Goal: Task Accomplishment & Management: Manage account settings

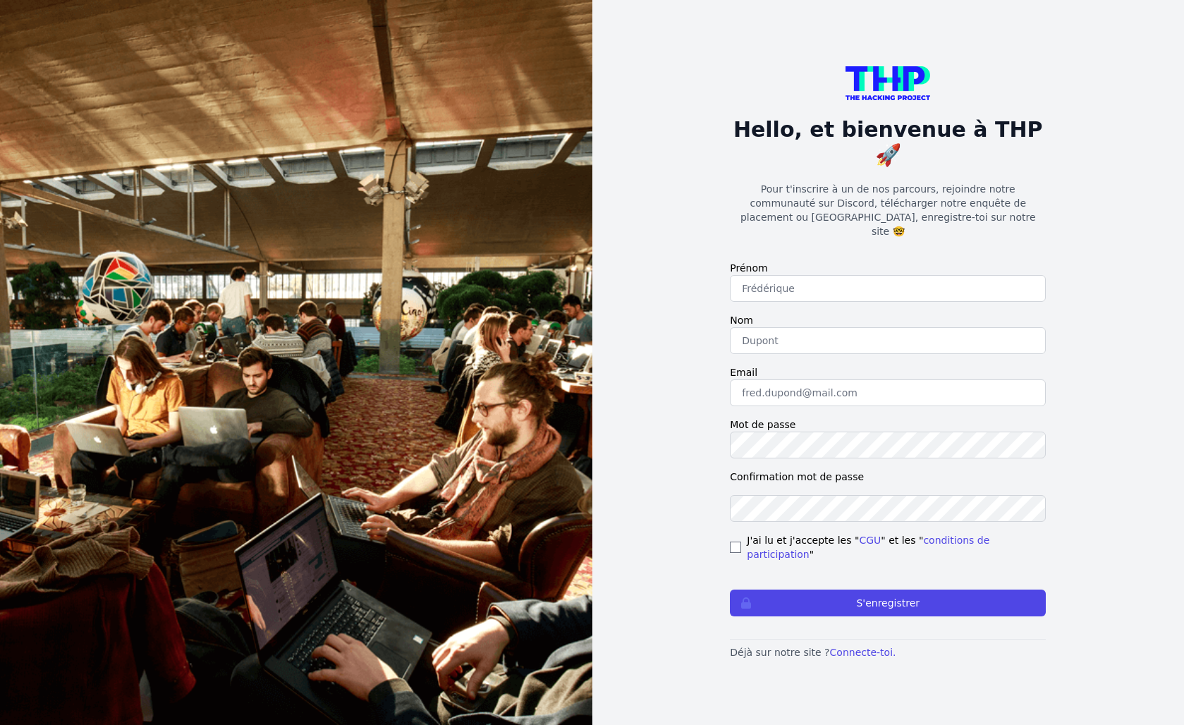
click at [848, 645] on p "Déjà sur notre site ? Connecte-toi." at bounding box center [888, 652] width 316 height 14
click at [848, 647] on link "Connecte-toi." at bounding box center [863, 652] width 66 height 11
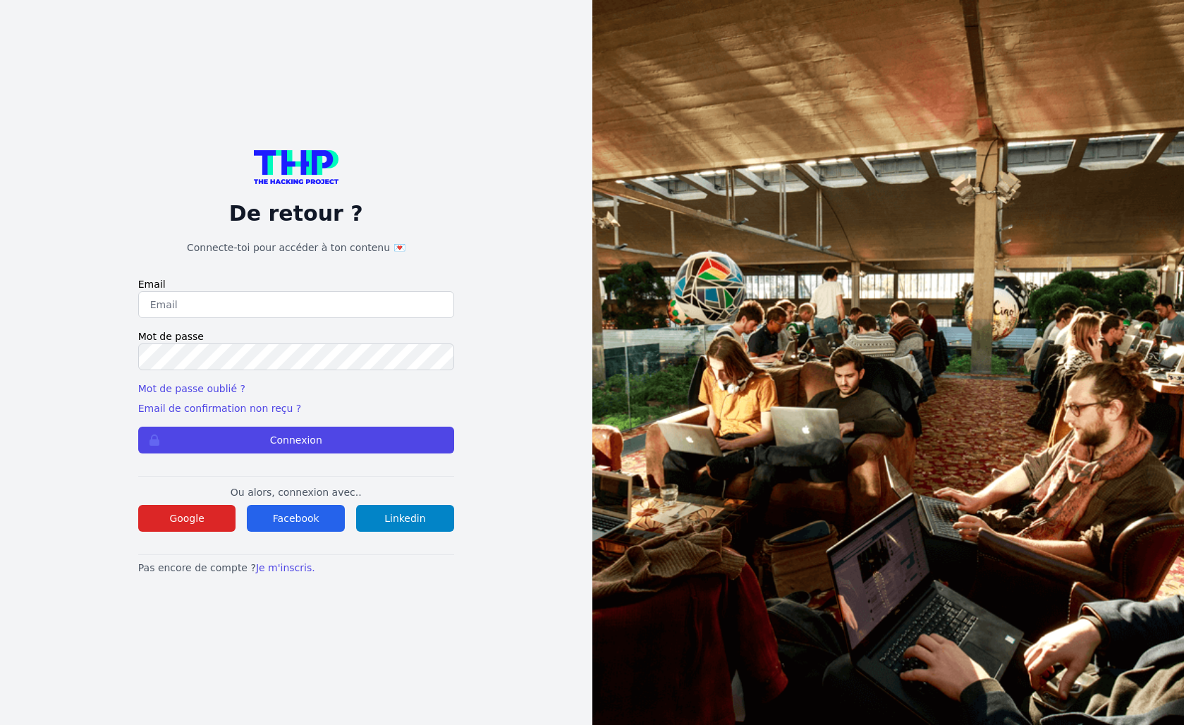
click at [242, 293] on input "email" at bounding box center [296, 304] width 316 height 27
click at [243, 301] on input "email" at bounding box center [296, 304] width 316 height 27
type input "N"
type input "Enzonatali75@gmail.com"
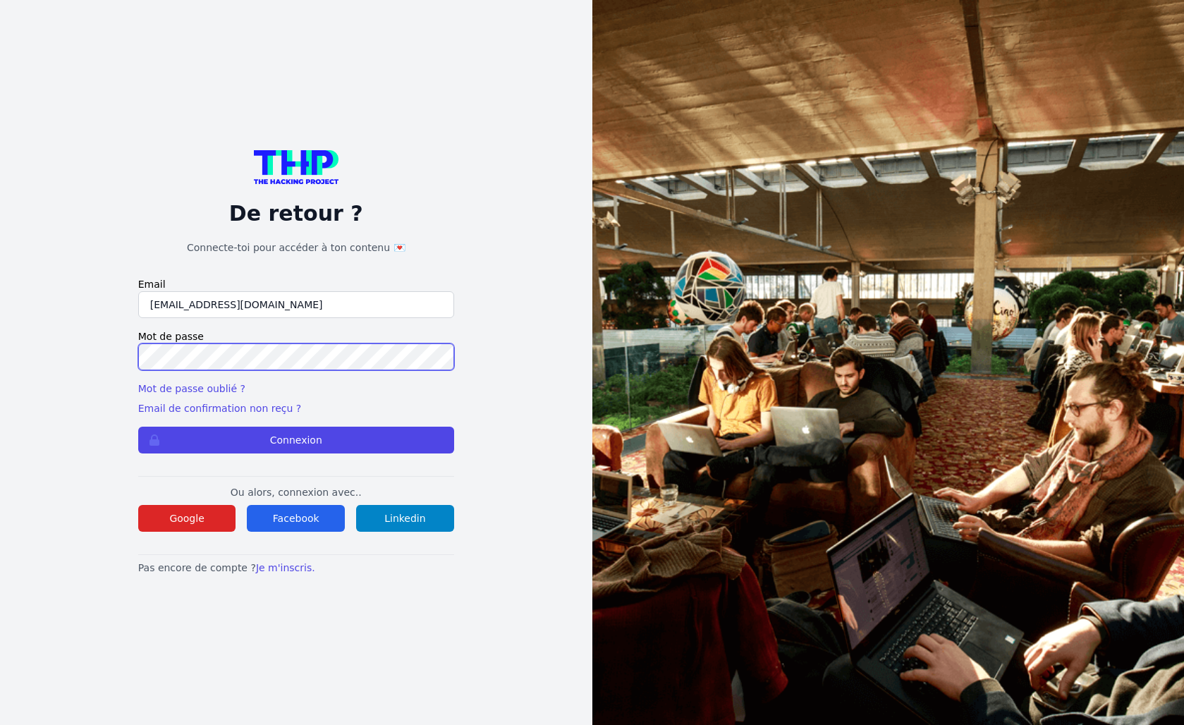
click at [295, 440] on button "Connexion" at bounding box center [296, 440] width 316 height 27
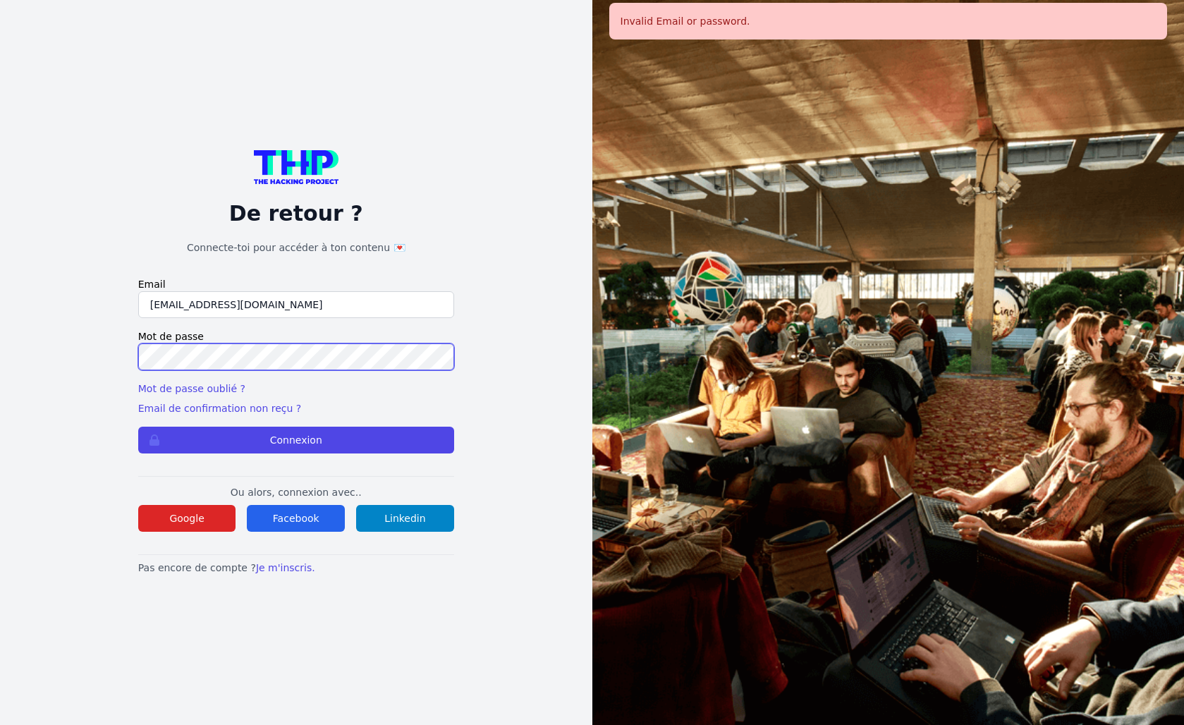
click at [295, 440] on button "Connexion" at bounding box center [296, 440] width 316 height 27
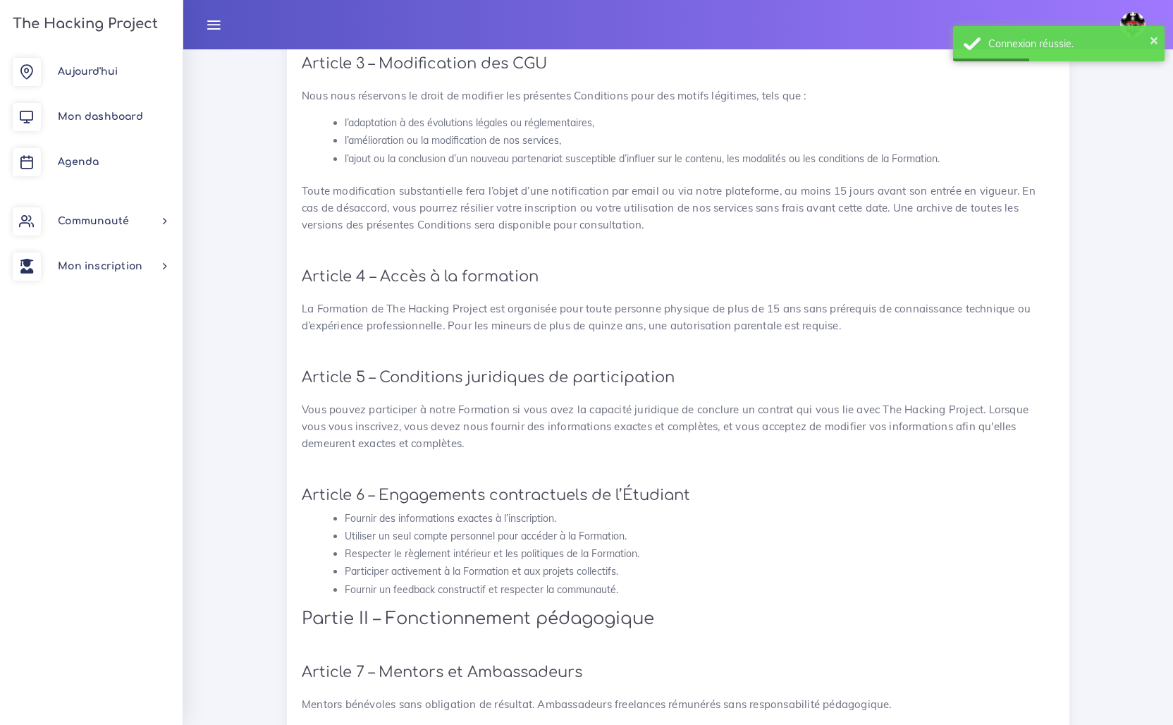
scroll to position [707, 0]
click at [104, 106] on link "Mon dashboard" at bounding box center [91, 116] width 183 height 45
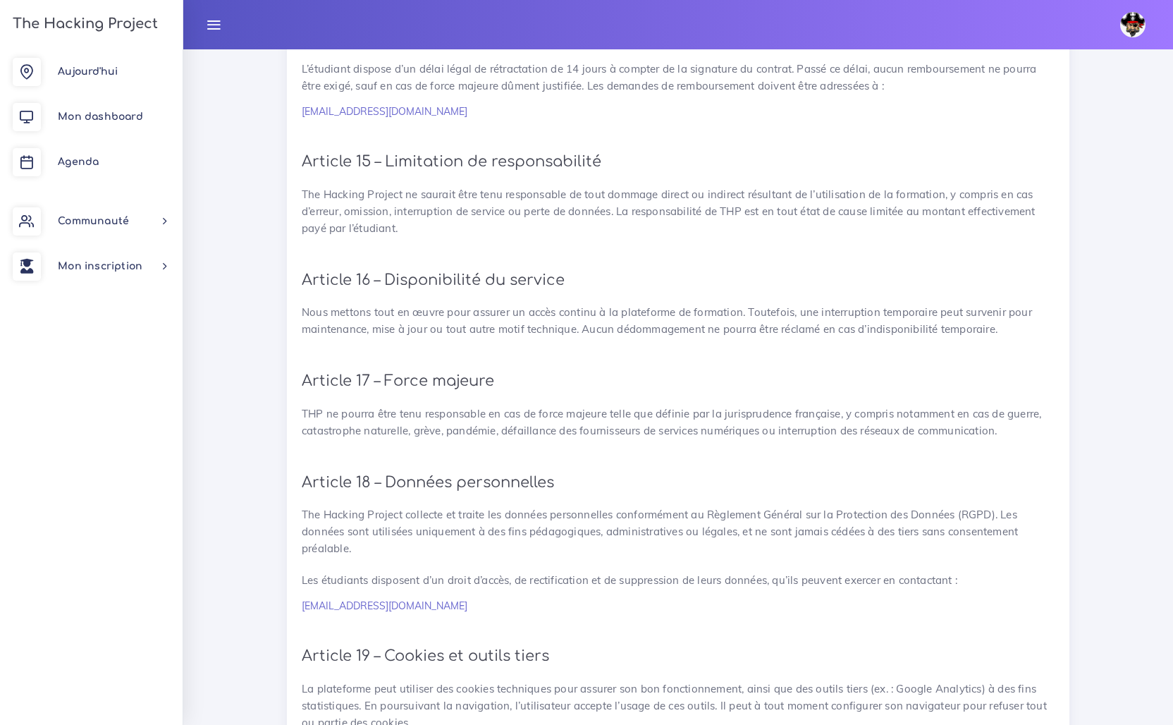
scroll to position [2990, 0]
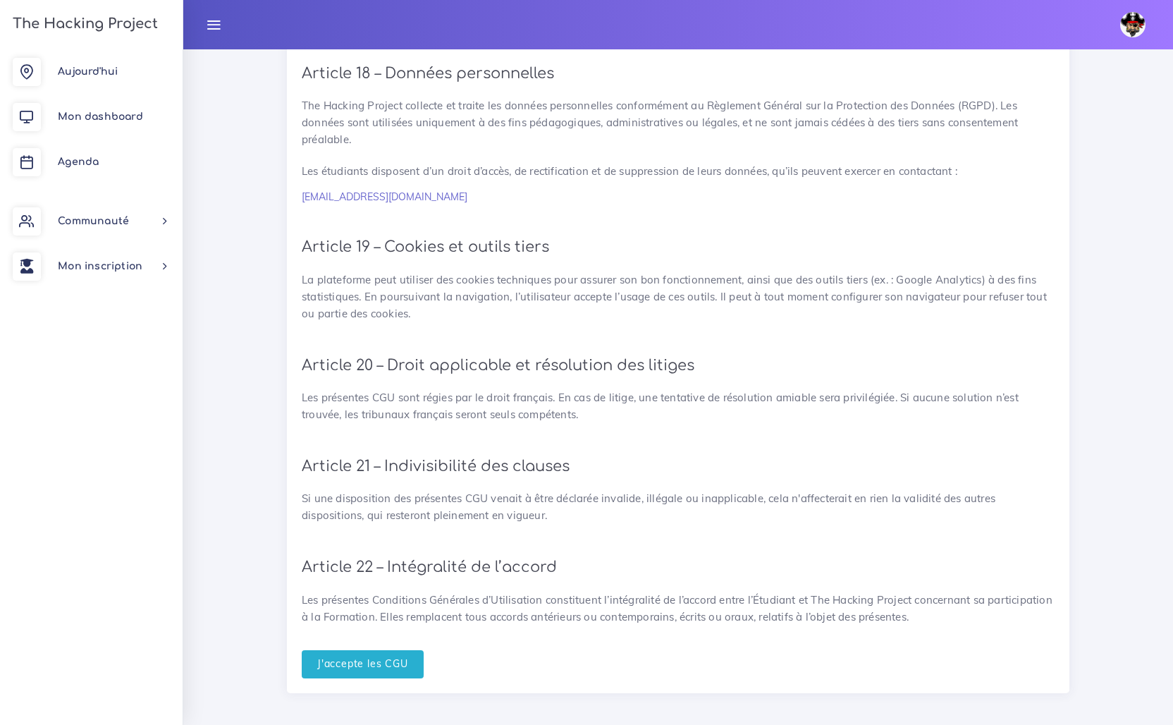
click at [381, 640] on form "J'accepte les CGU" at bounding box center [678, 657] width 753 height 44
click at [379, 650] on input "J'accepte les CGU" at bounding box center [363, 664] width 122 height 29
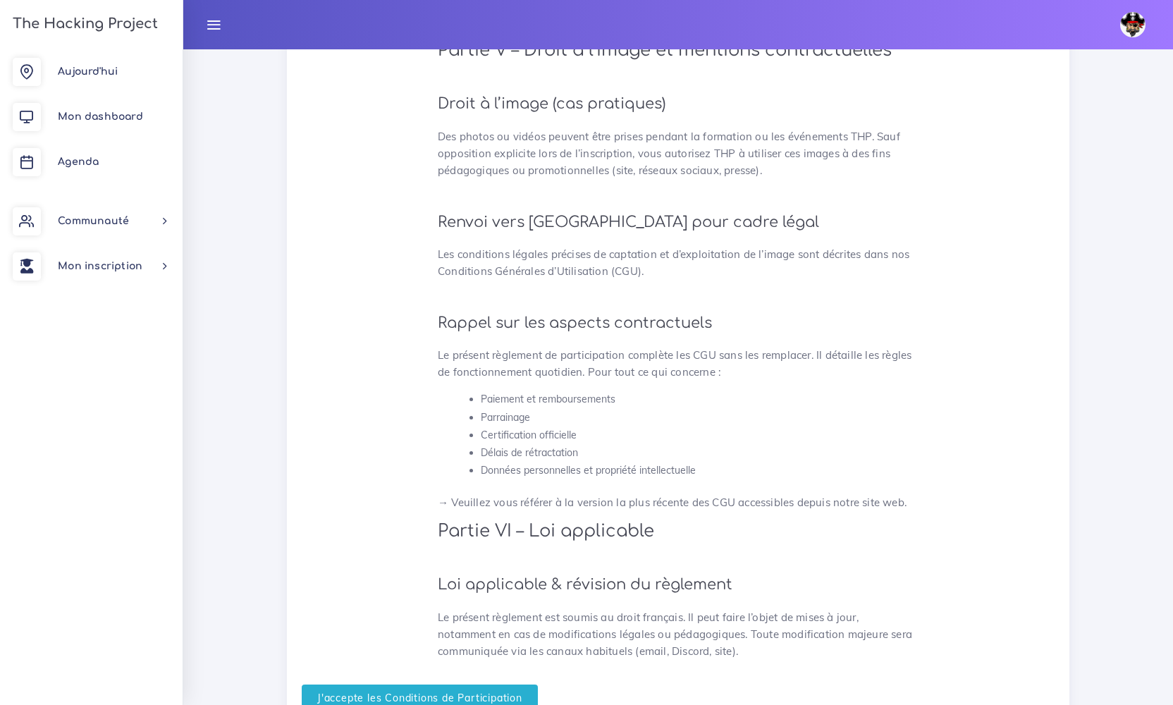
scroll to position [3575, 0]
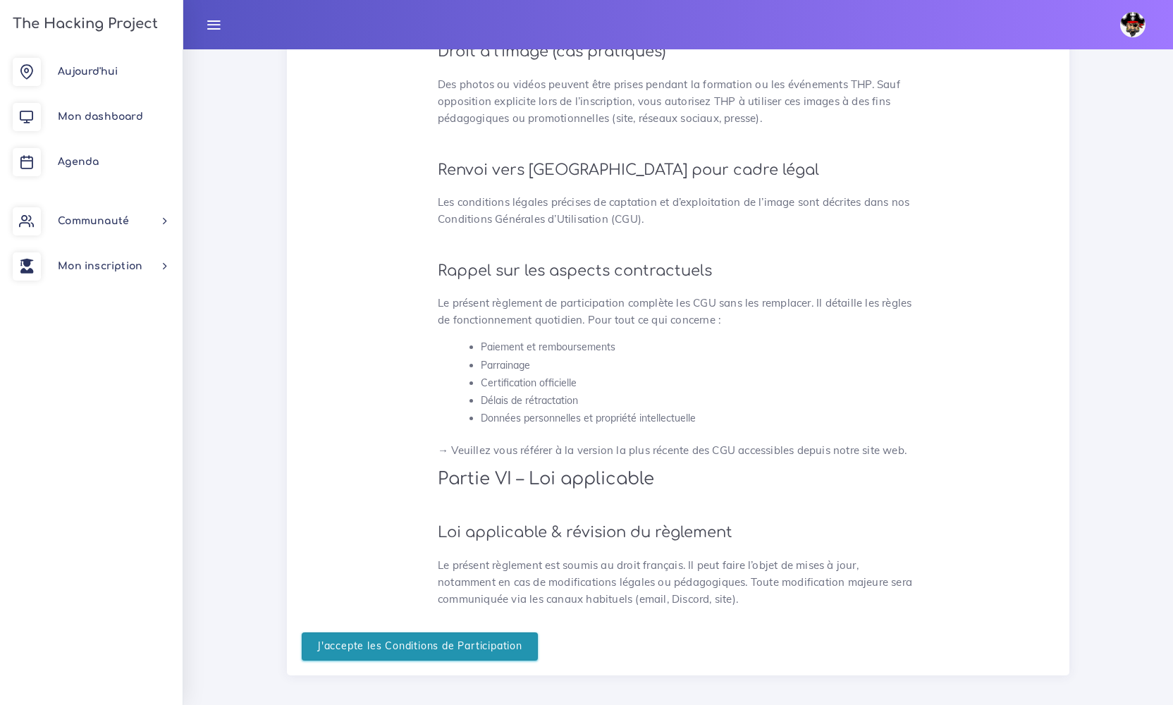
click at [415, 633] on input "J'accepte les Conditions de Participation" at bounding box center [420, 646] width 236 height 29
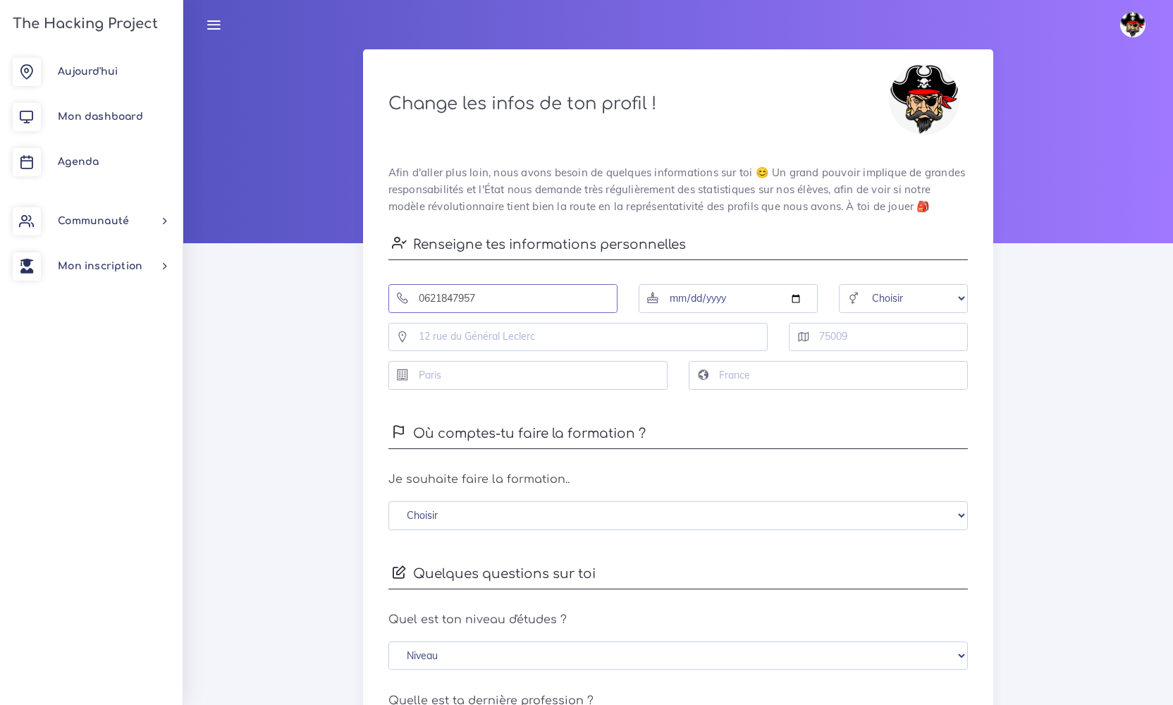
type input "0621847957"
click at [769, 293] on input "date" at bounding box center [728, 298] width 179 height 29
type input "1995-03-02"
select select "male"
type input "35 rue du pont de creteil"
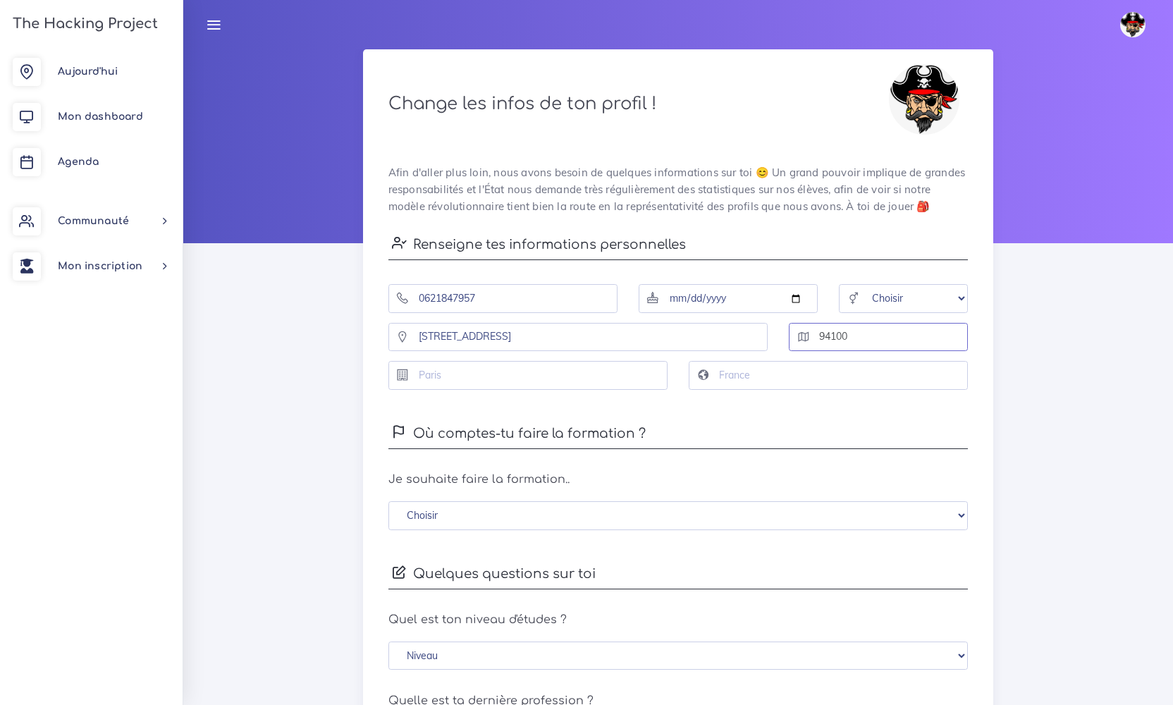
type input "94100"
type input "saint-maur-des-fossés"
type input "france"
click at [642, 429] on h4 "Où comptes-tu faire la formation ?" at bounding box center [679, 434] width 580 height 30
select select "0"
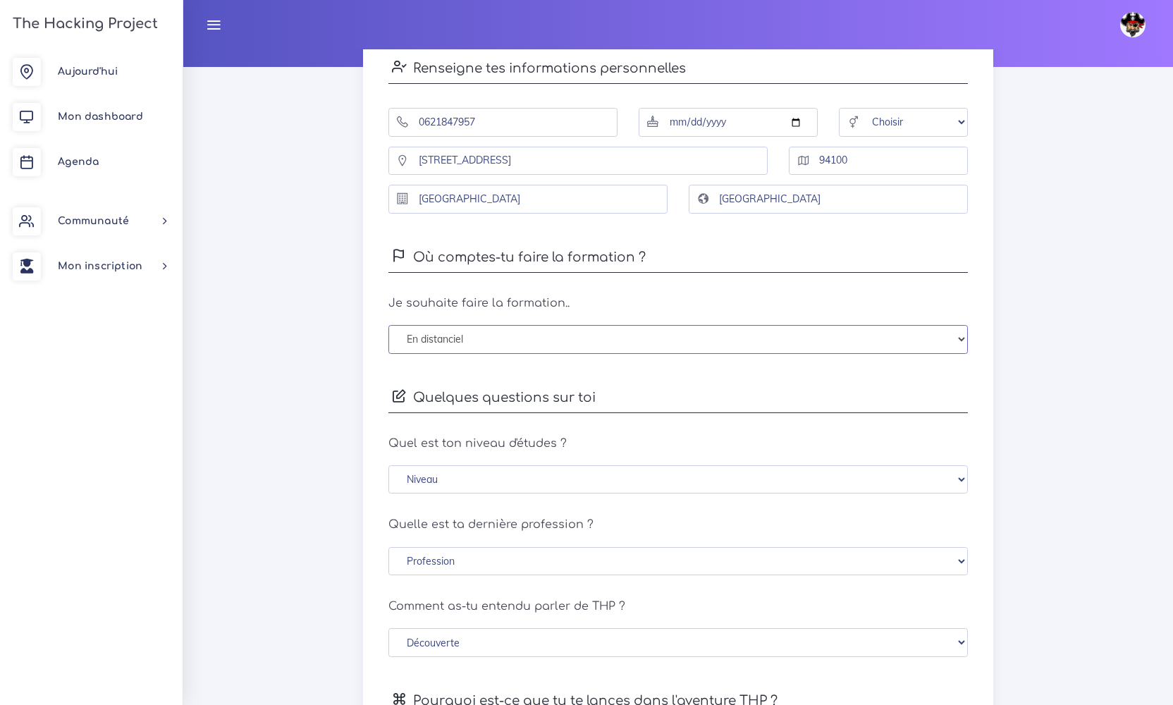
scroll to position [293, 0]
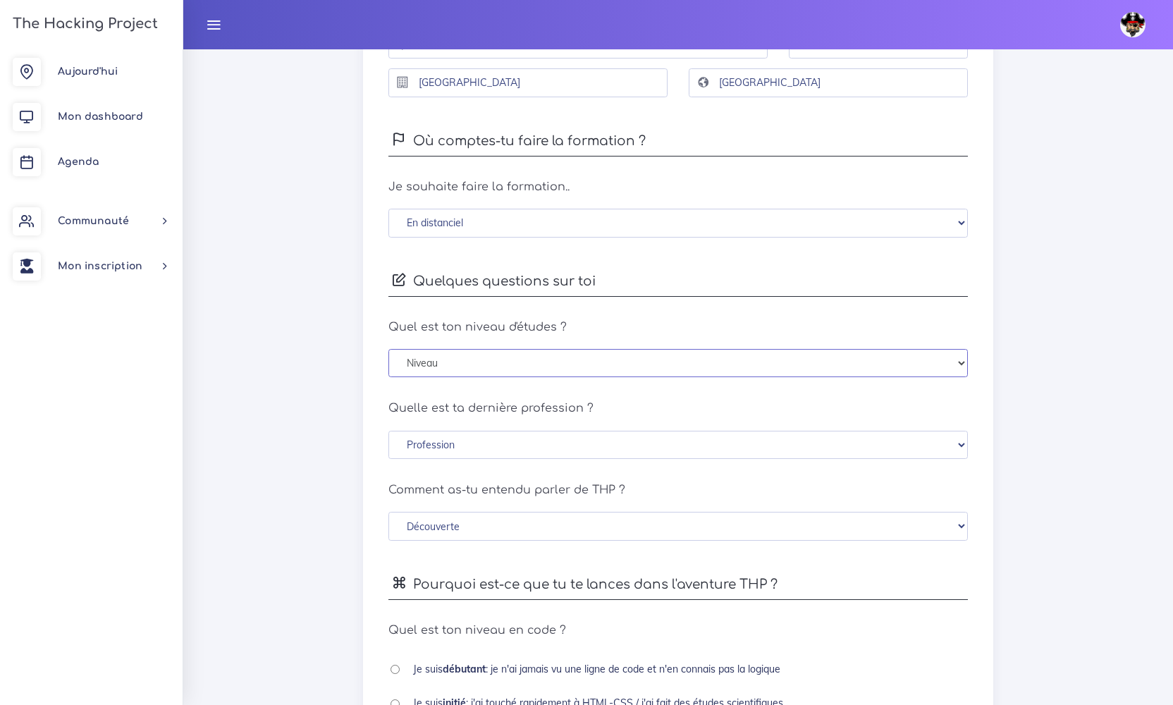
select select "bac_plus_3_4"
select select "liberal"
select select "word_to_mouth"
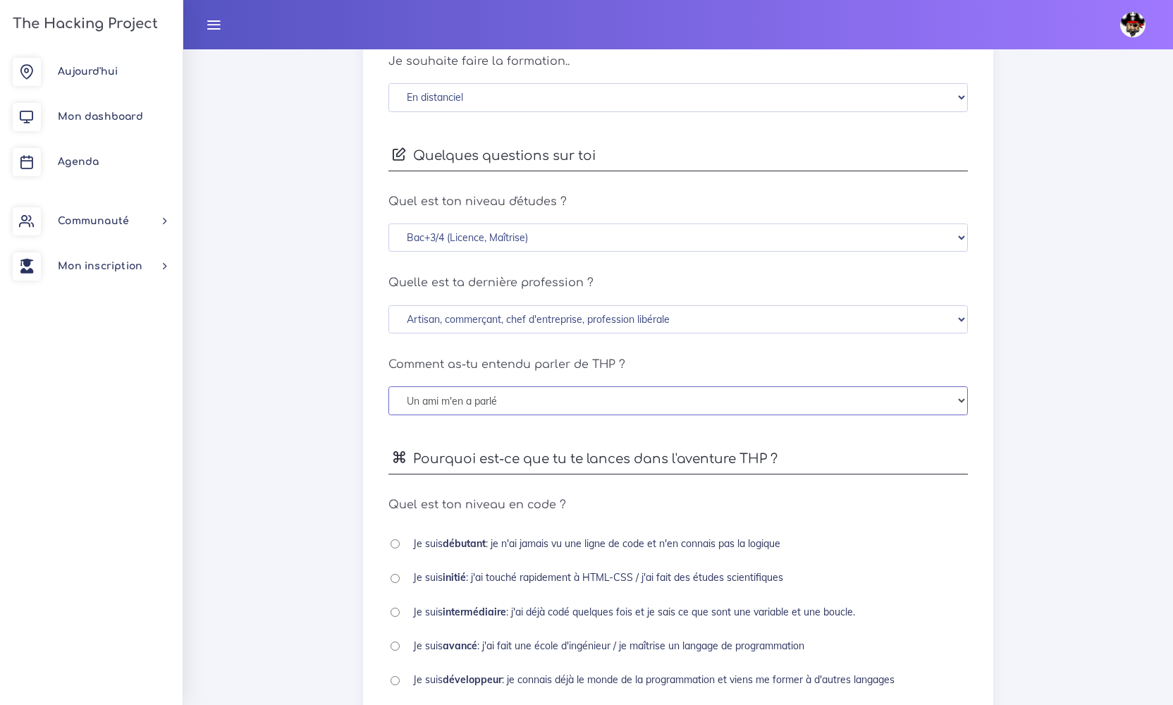
scroll to position [515, 0]
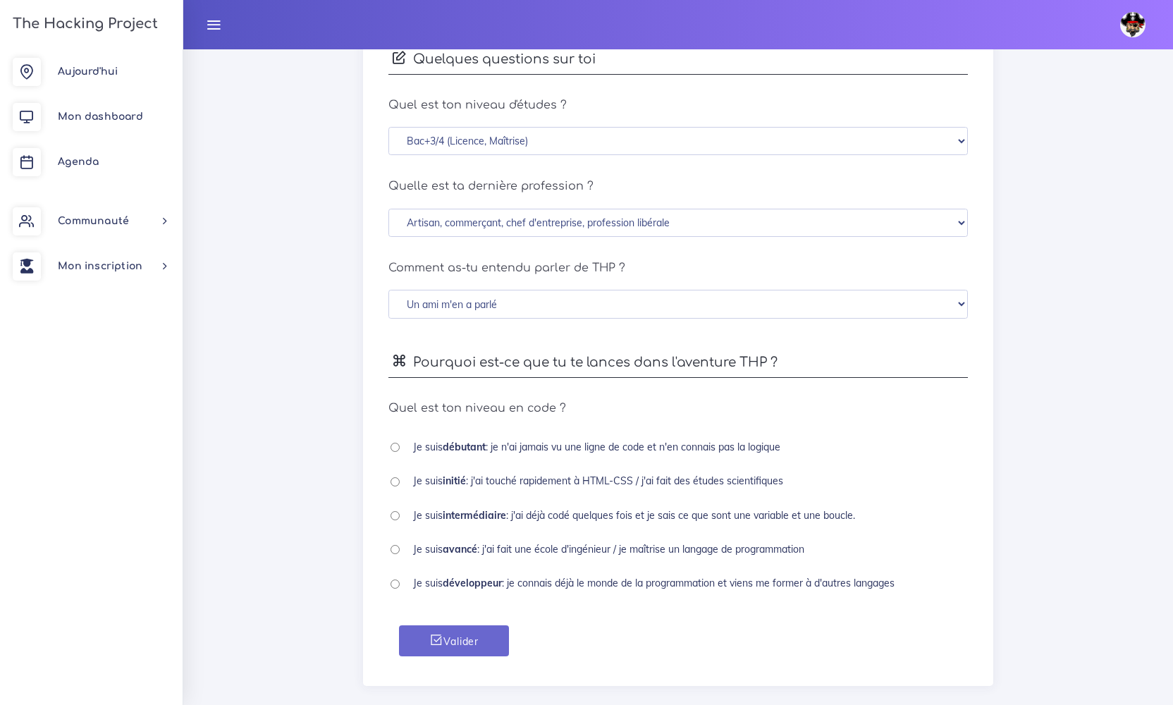
click at [465, 453] on b "débutant" at bounding box center [464, 447] width 43 height 13
click at [400, 452] on div "Je suis débutant : je n'ai jamais vu une ligne de code et n'en connais pas la l…" at bounding box center [679, 449] width 580 height 19
click at [396, 451] on input "radio" at bounding box center [395, 447] width 9 height 9
radio input "true"
click at [453, 643] on button "Valider" at bounding box center [454, 641] width 110 height 32
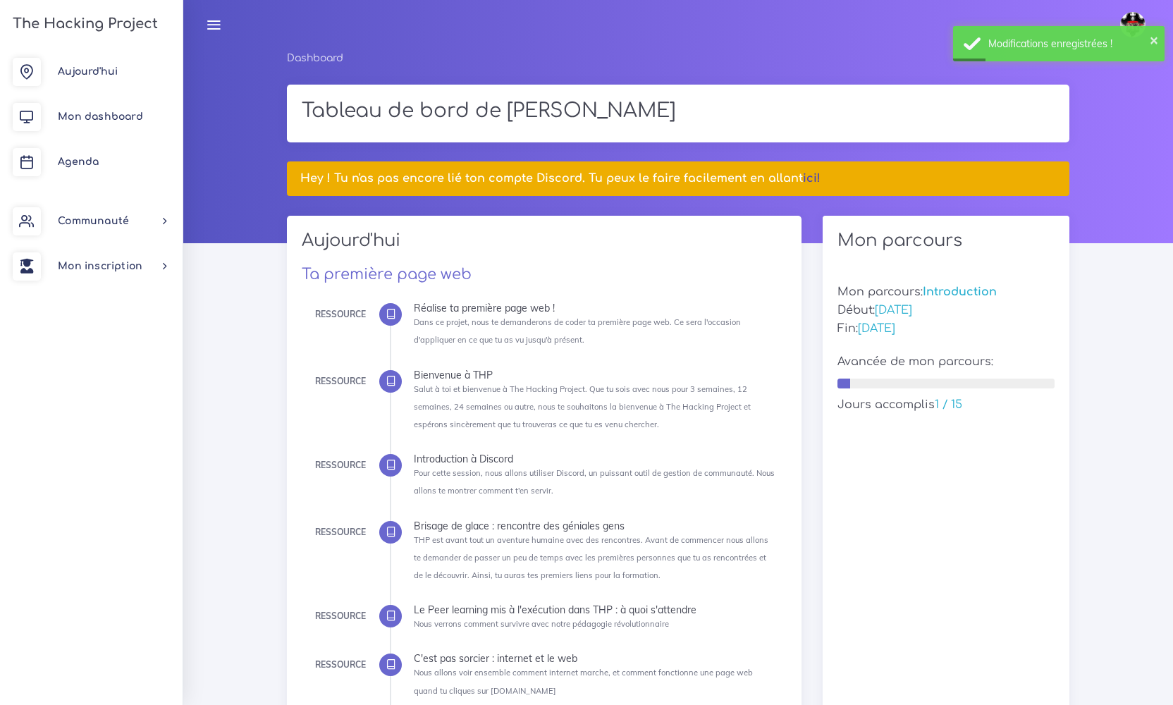
click at [803, 177] on link "ici!" at bounding box center [812, 178] width 18 height 13
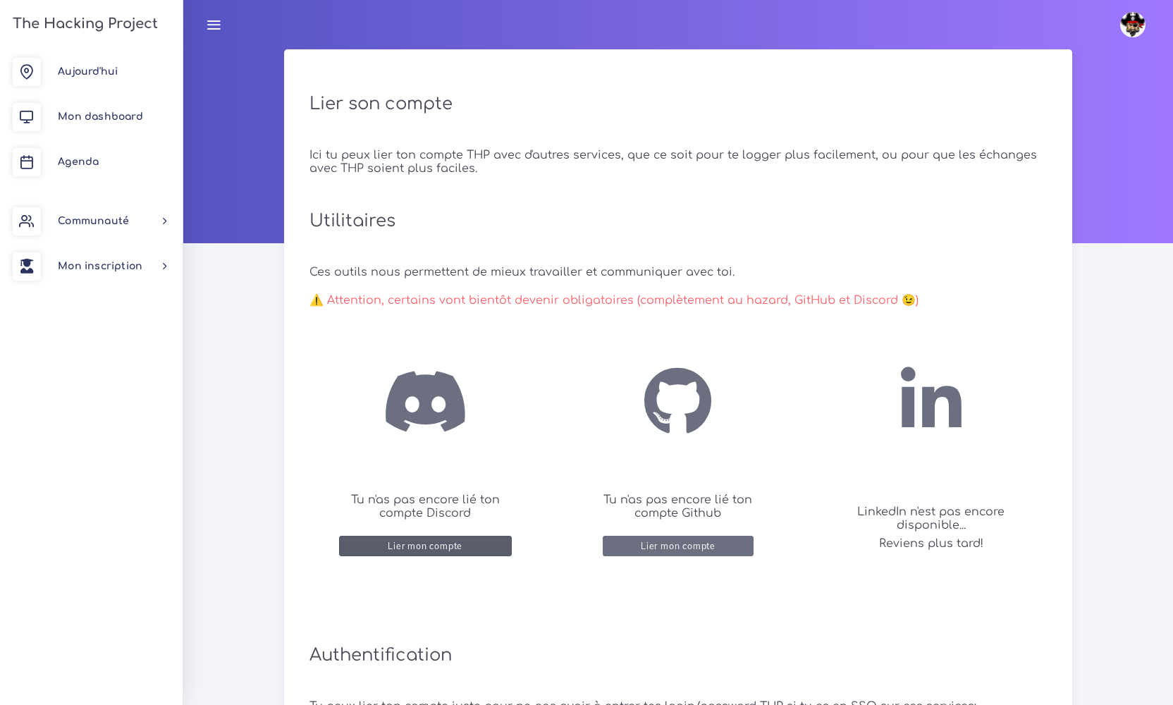
click at [454, 548] on div "Lier mon compte" at bounding box center [425, 545] width 75 height 11
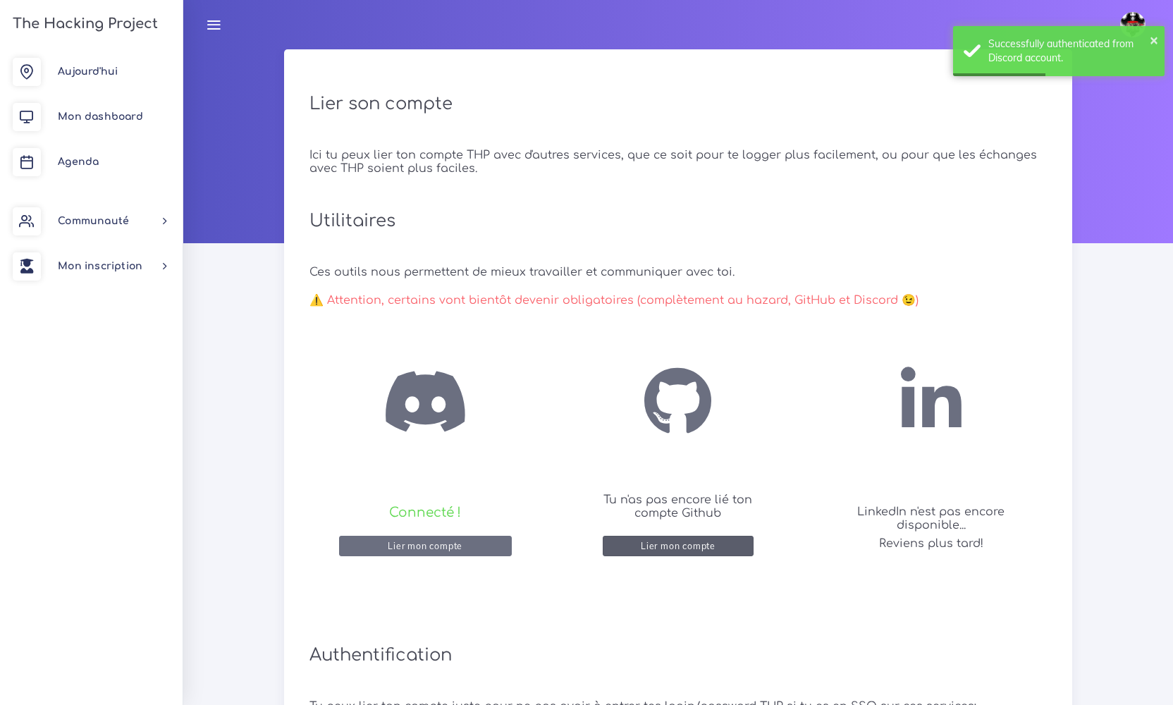
click at [713, 549] on div "Lier mon compte" at bounding box center [678, 545] width 75 height 11
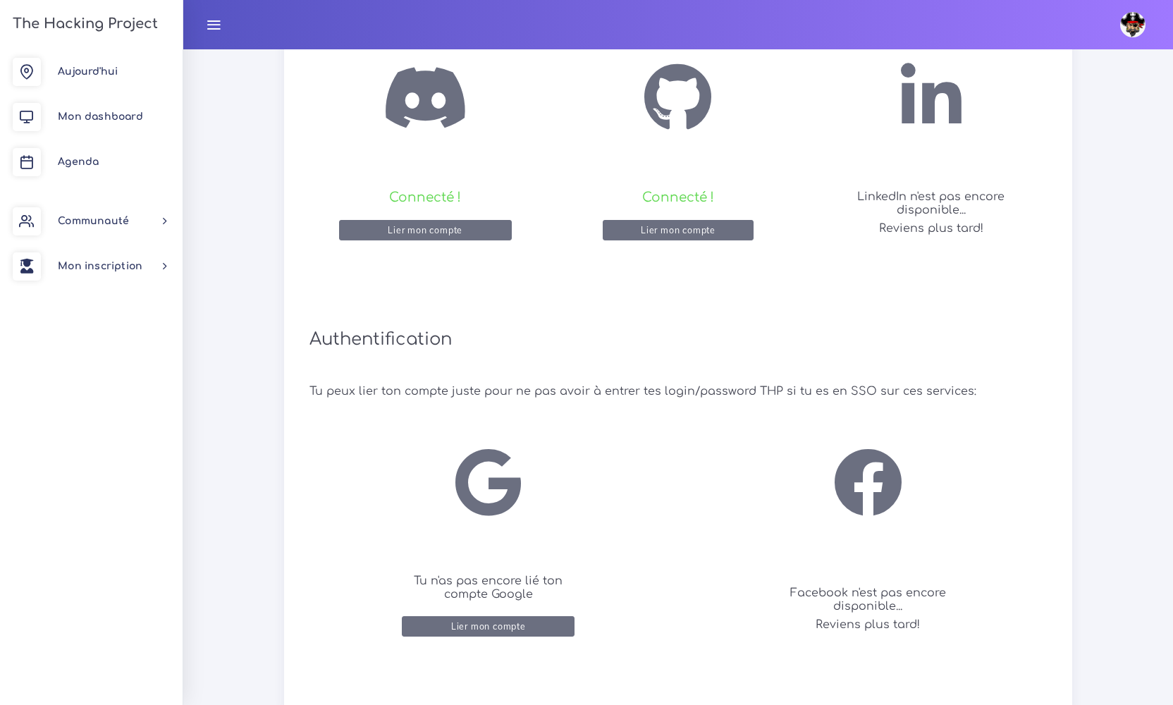
scroll to position [348, 0]
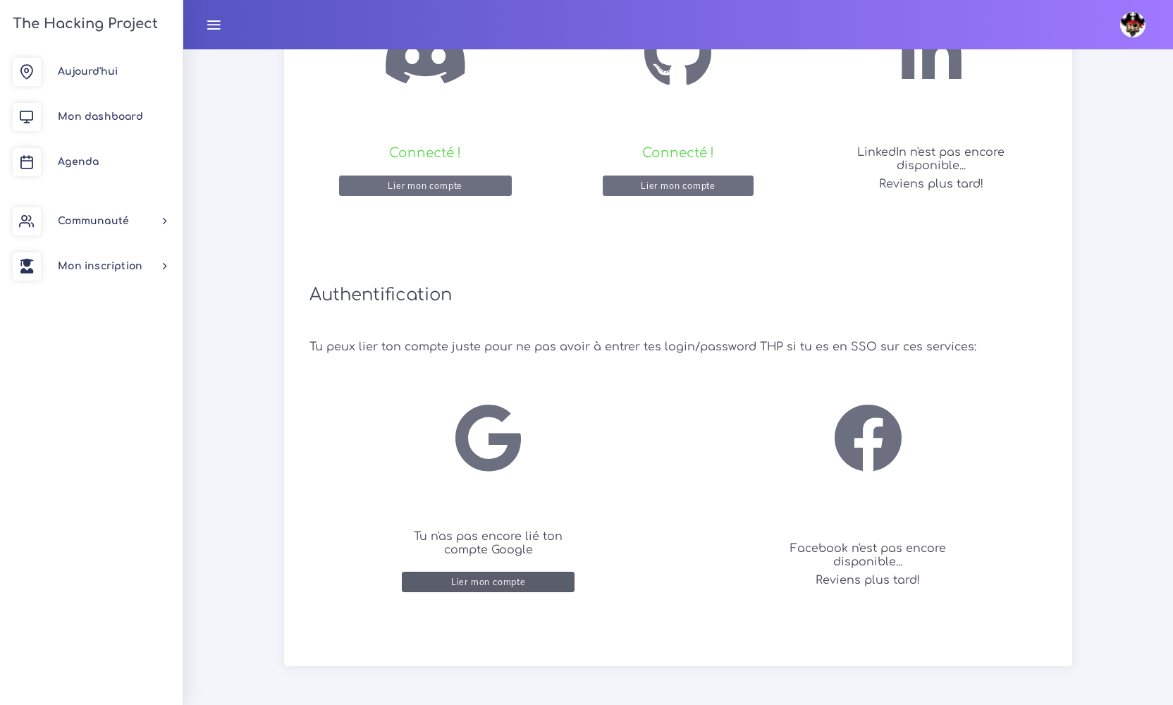
click at [518, 577] on div "Lier mon compte" at bounding box center [488, 582] width 75 height 11
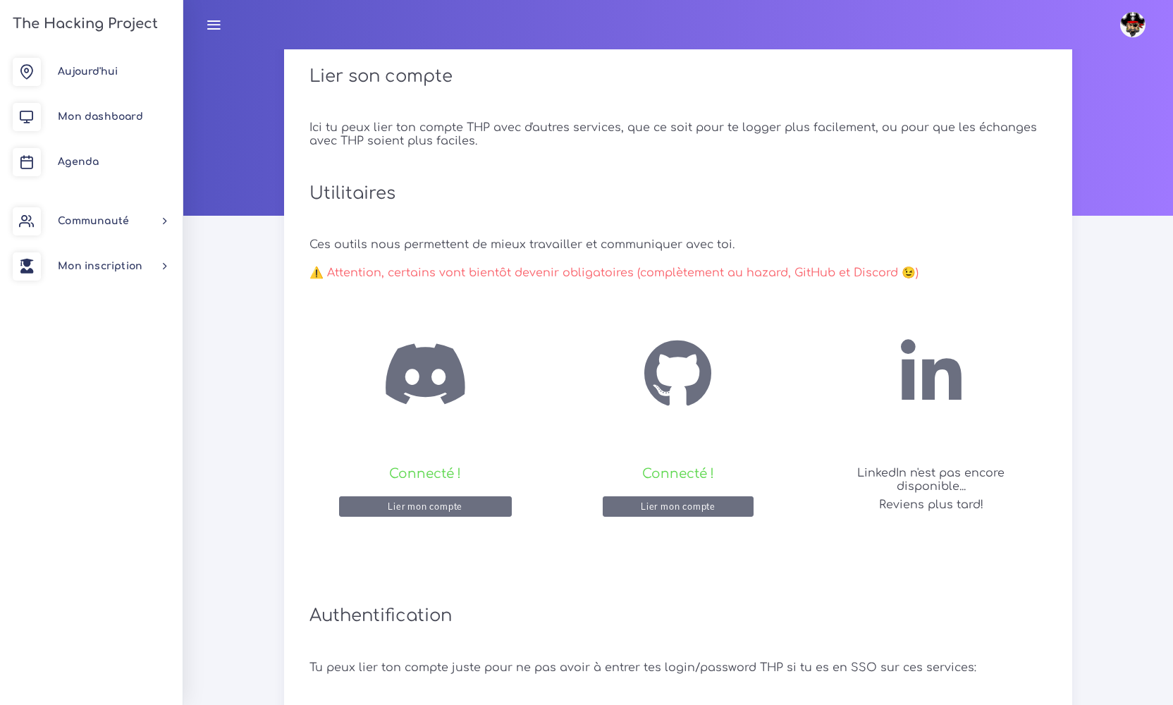
scroll to position [306, 0]
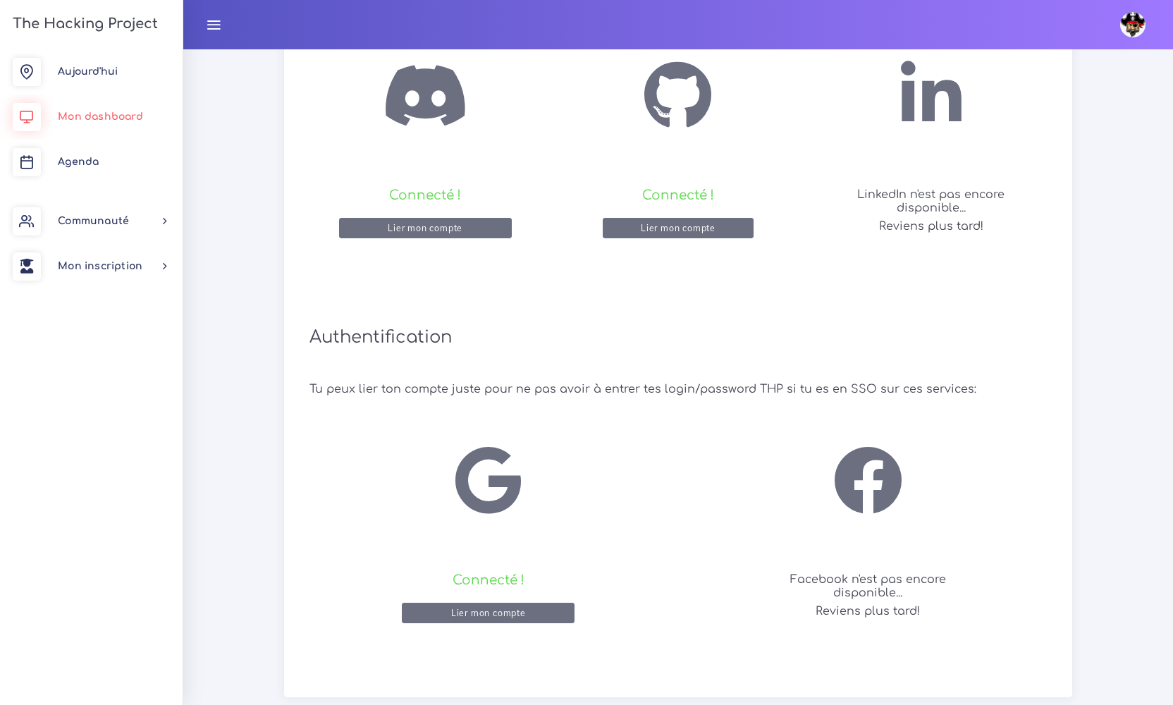
click at [72, 124] on link "Mon dashboard" at bounding box center [91, 116] width 183 height 45
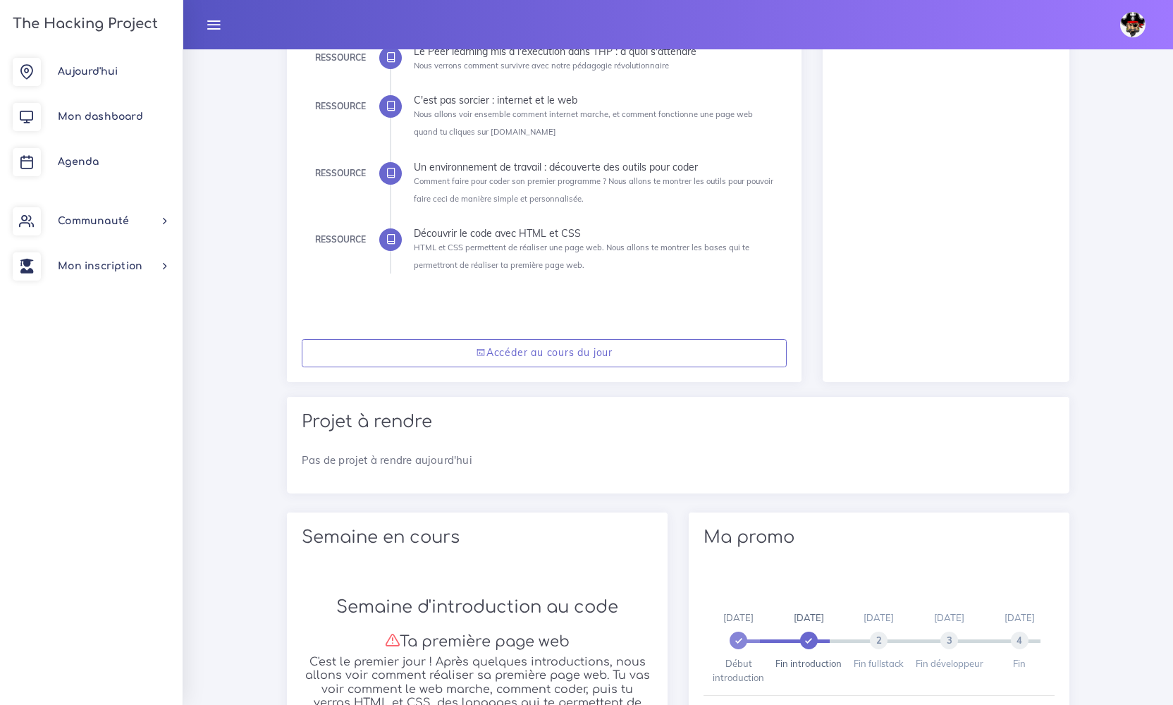
scroll to position [507, 0]
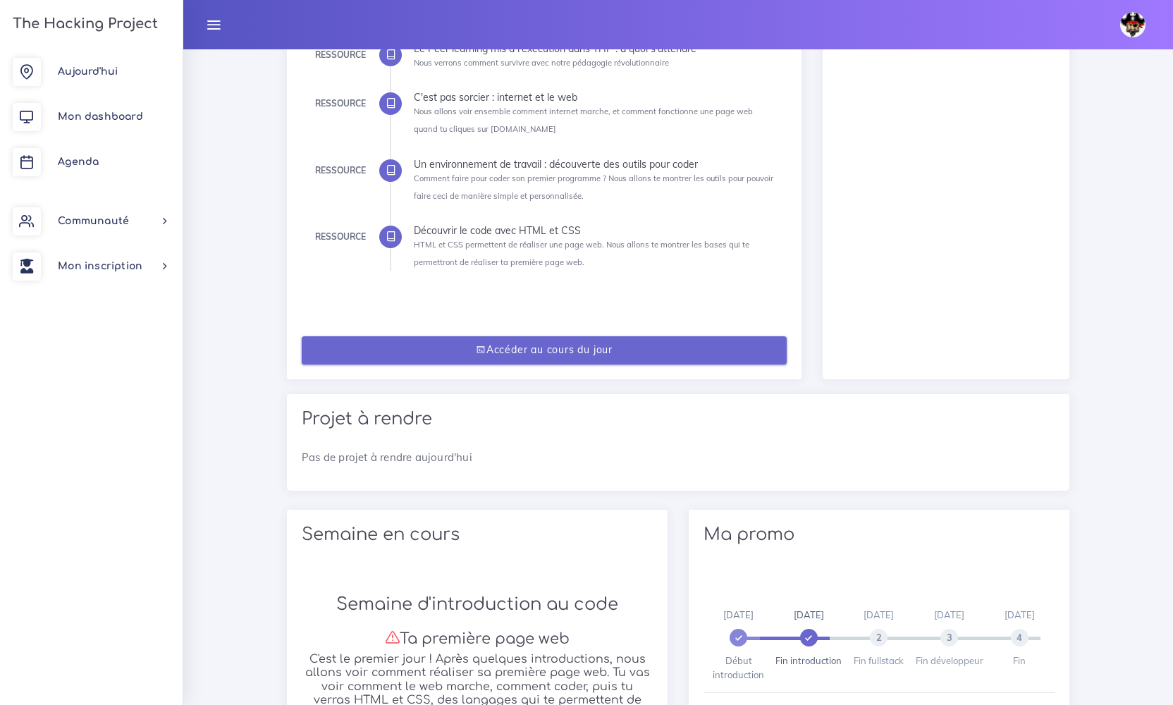
click at [577, 352] on link "Accéder au cours du jour" at bounding box center [544, 350] width 485 height 29
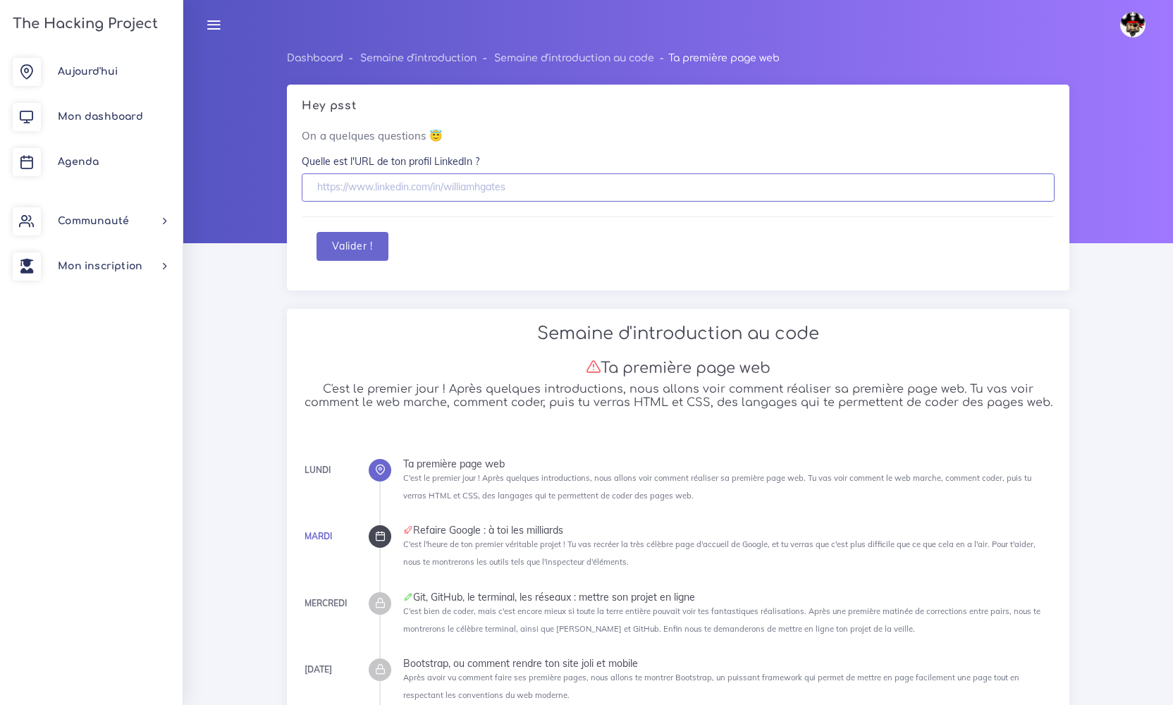
click at [485, 185] on input "text" at bounding box center [678, 187] width 753 height 29
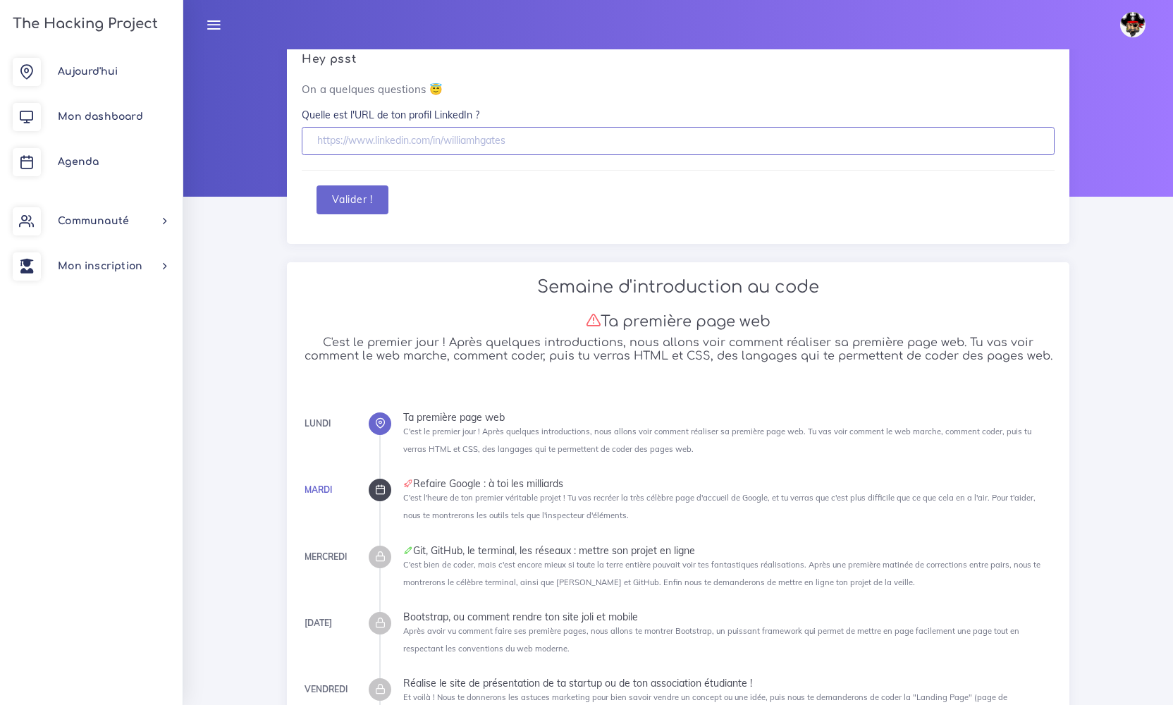
scroll to position [168, 0]
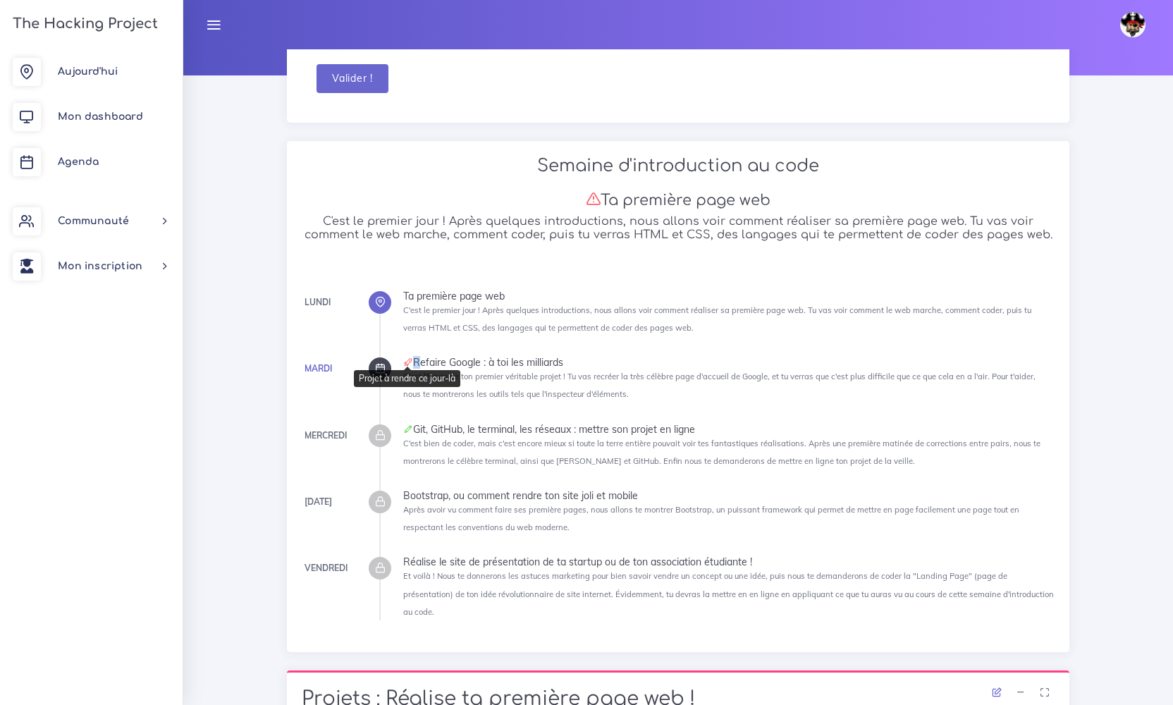
drag, startPoint x: 415, startPoint y: 361, endPoint x: 408, endPoint y: 362, distance: 7.2
click at [408, 362] on div "Refaire Google : à toi les milliards" at bounding box center [729, 362] width 652 height 10
click at [416, 348] on ul "Lundi Ta première page web C'est le premier jour ! Après quelques introductions…" at bounding box center [717, 455] width 676 height 329
click at [384, 367] on icon at bounding box center [380, 368] width 11 height 11
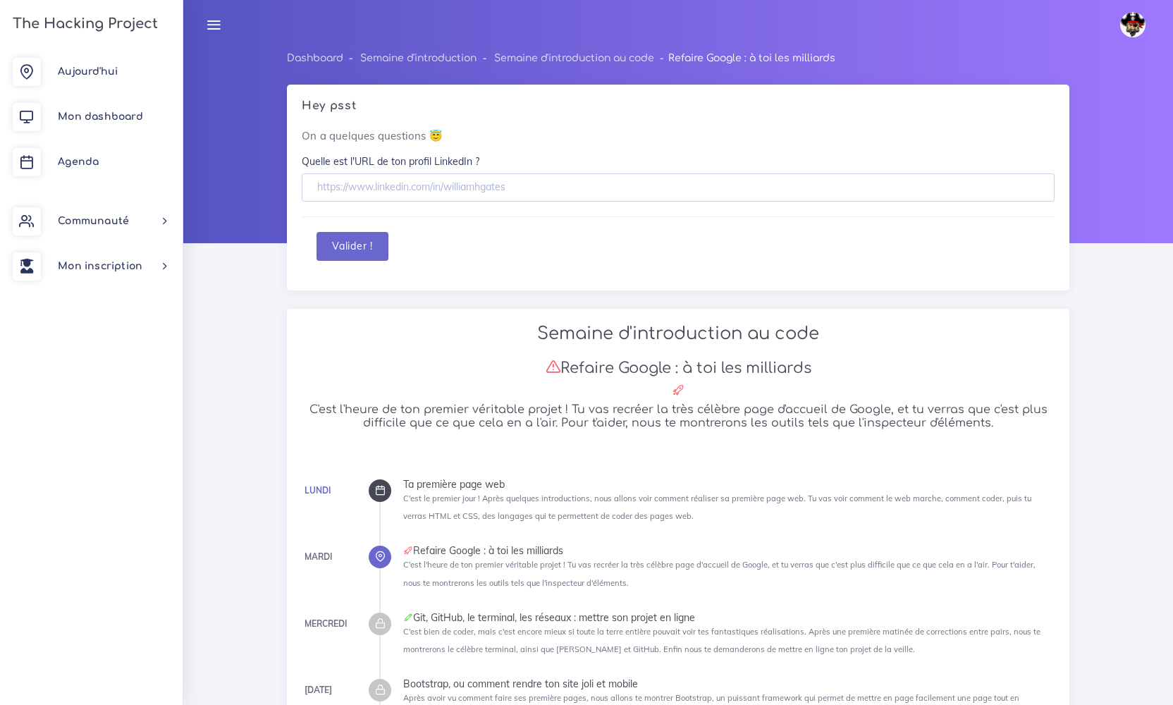
click at [376, 485] on icon at bounding box center [380, 490] width 11 height 11
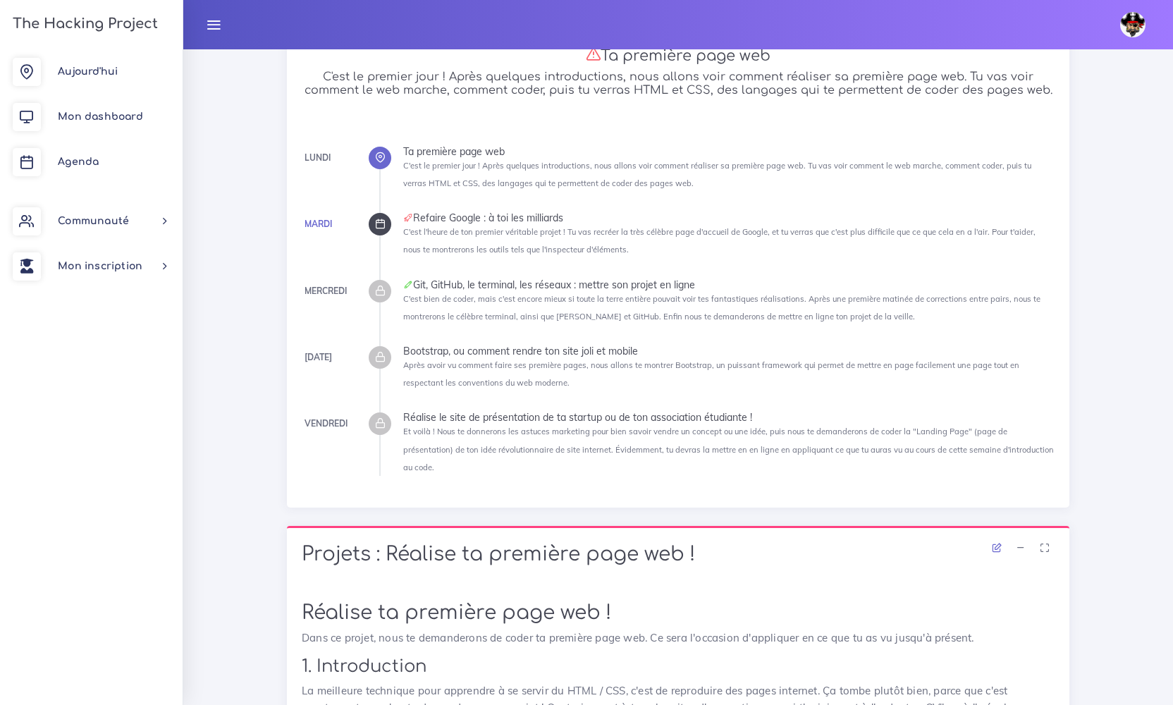
scroll to position [315, 0]
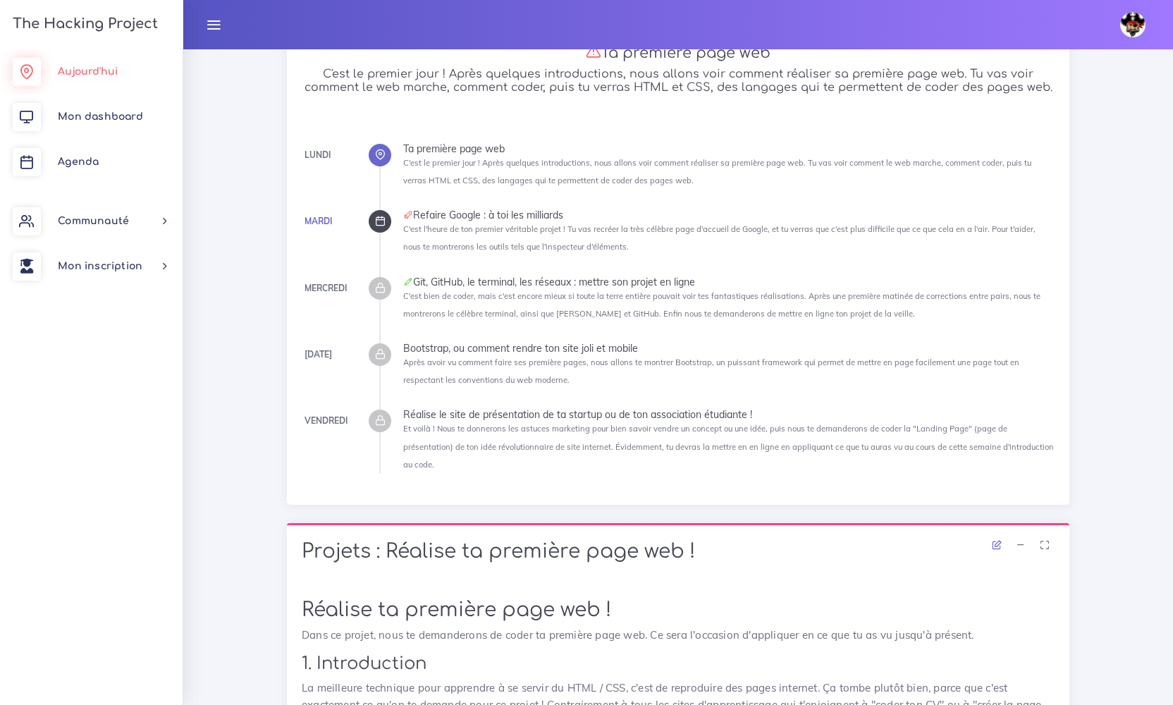
click at [103, 69] on span "Aujourd'hui" at bounding box center [88, 71] width 60 height 11
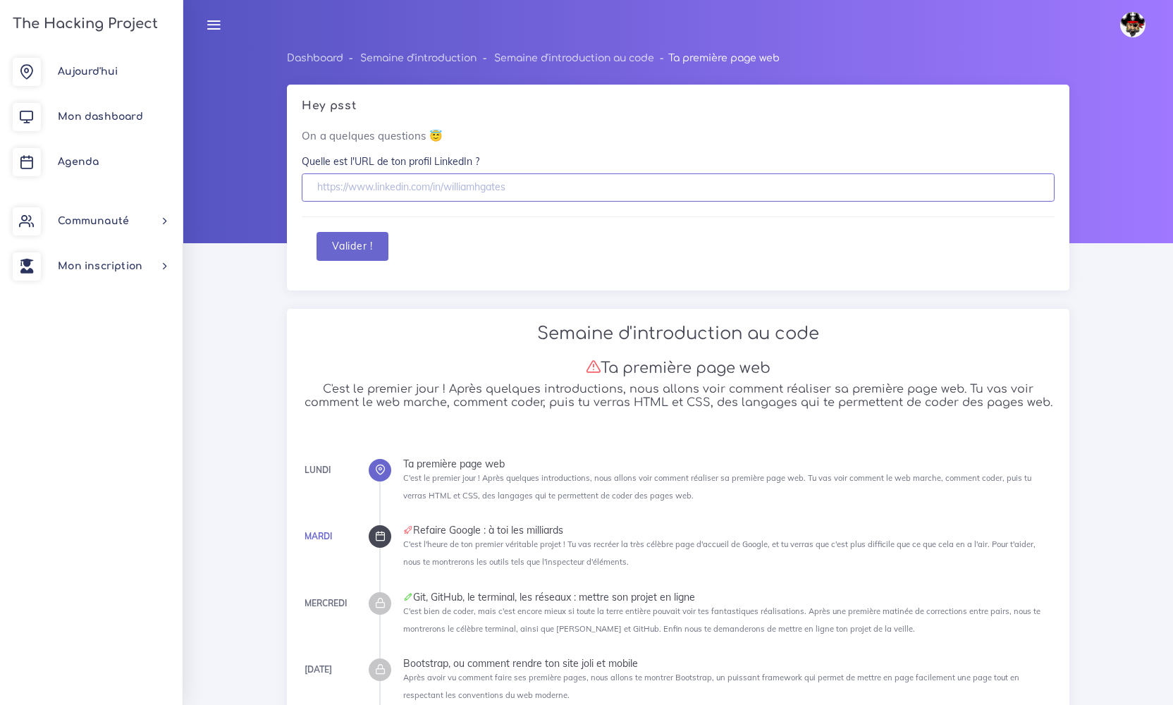
click at [439, 188] on input "text" at bounding box center [678, 187] width 753 height 29
click at [1137, 39] on link at bounding box center [1136, 24] width 50 height 49
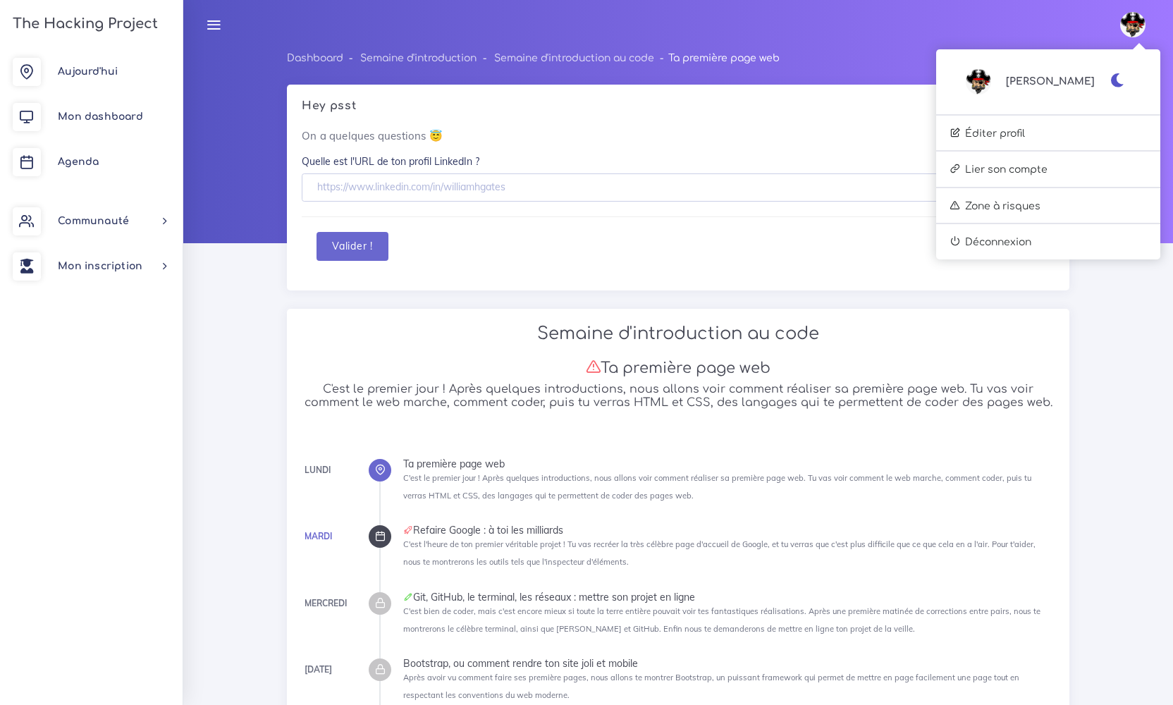
click at [1046, 138] on link "Éditer profil" at bounding box center [1048, 133] width 224 height 25
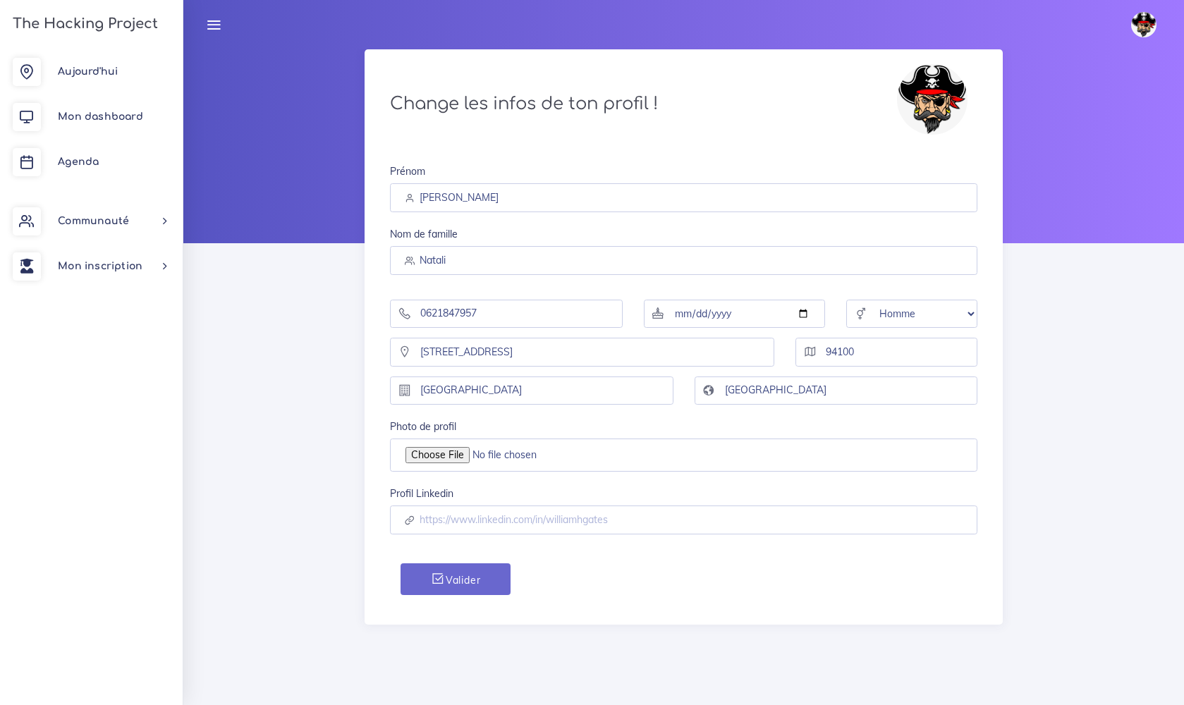
click at [456, 459] on input "Photo de profil" at bounding box center [683, 455] width 587 height 33
type input "C:\fakepath\Equipage Teach.jpg"
click at [528, 458] on input "Photo de profil" at bounding box center [683, 455] width 587 height 33
click at [506, 588] on button "Valider" at bounding box center [456, 579] width 110 height 32
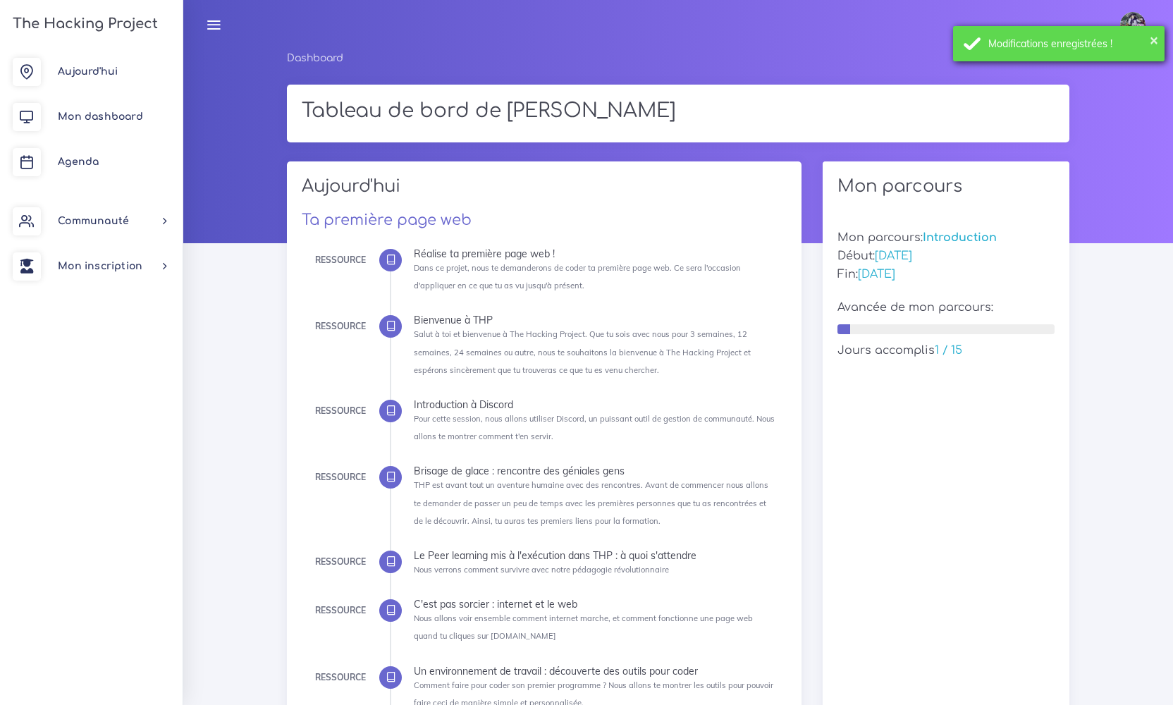
click at [1161, 42] on div "× Modifications enregistrées !" at bounding box center [1059, 43] width 212 height 35
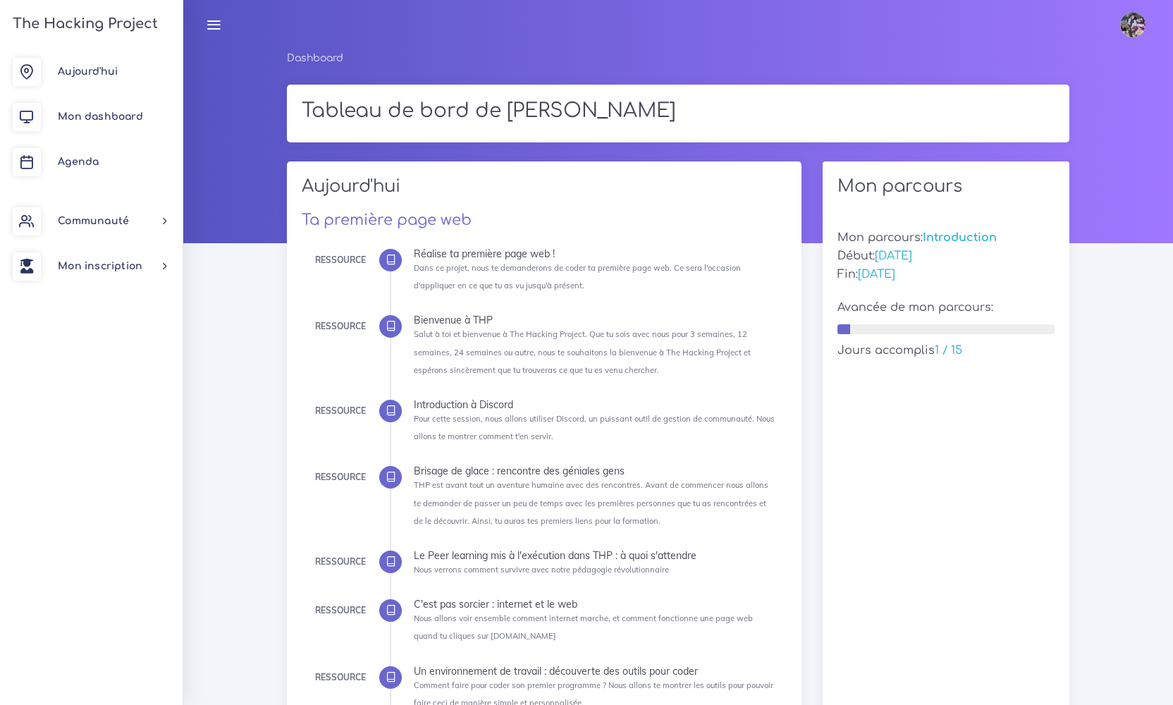
click at [1139, 25] on img at bounding box center [1132, 24] width 25 height 25
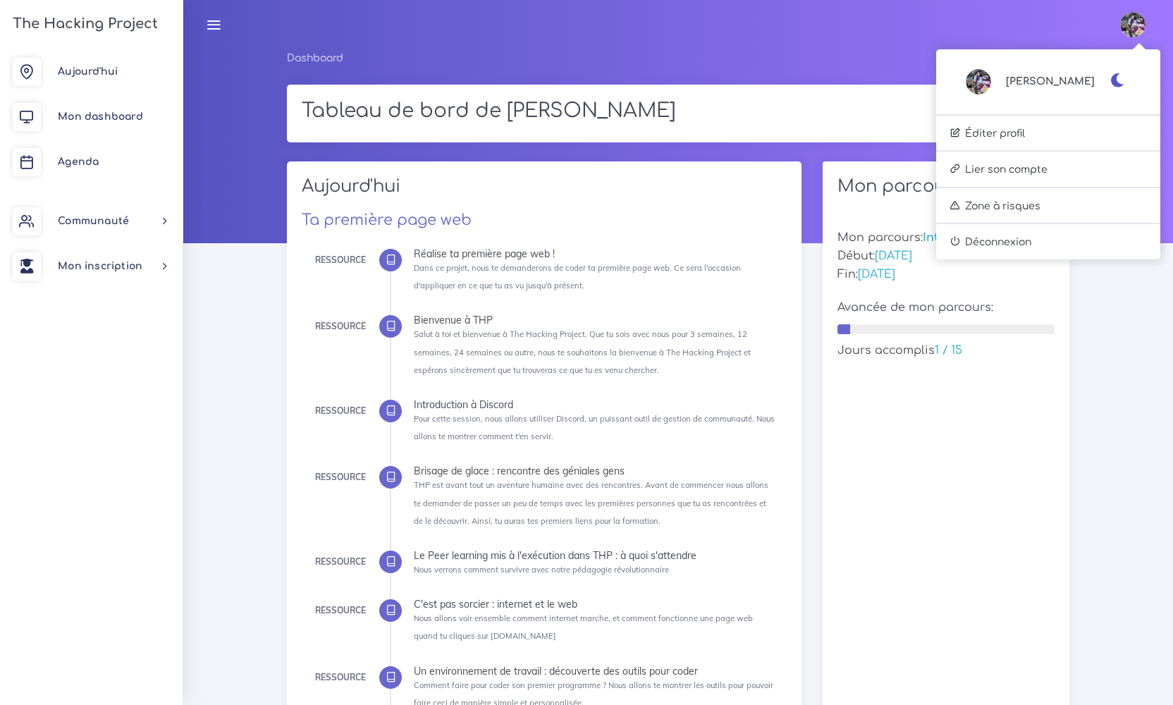
click at [991, 76] on img at bounding box center [978, 81] width 25 height 25
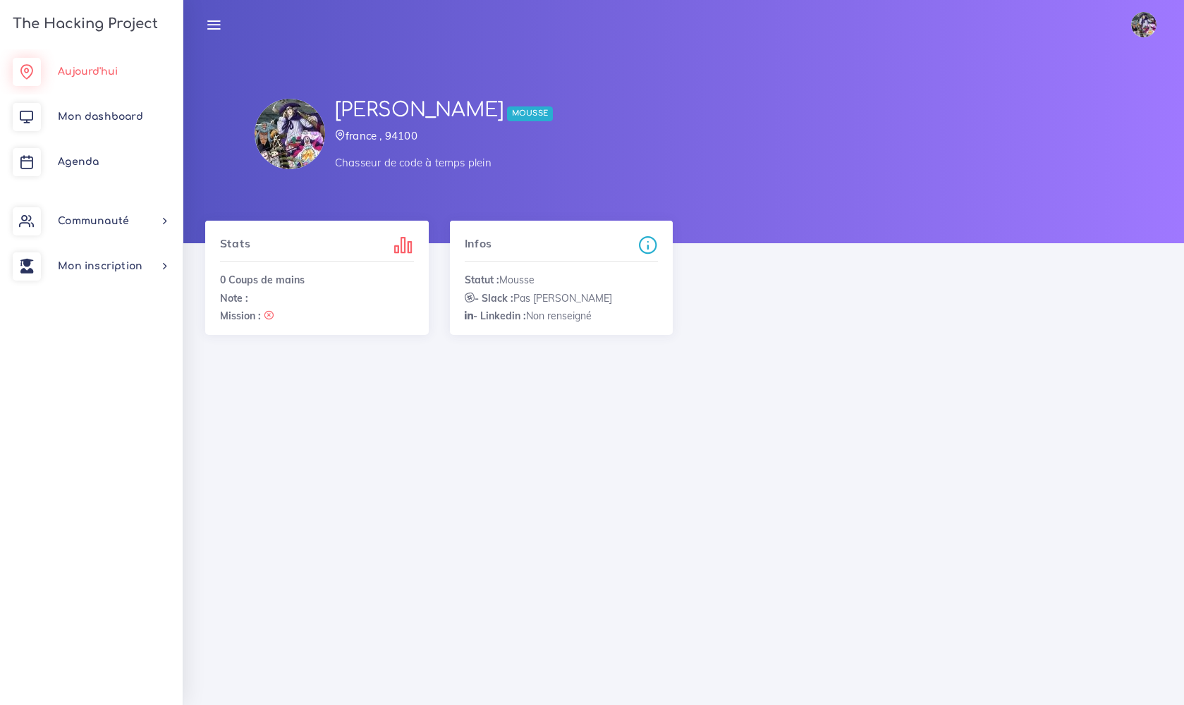
click at [93, 69] on span "Aujourd'hui" at bounding box center [88, 71] width 60 height 11
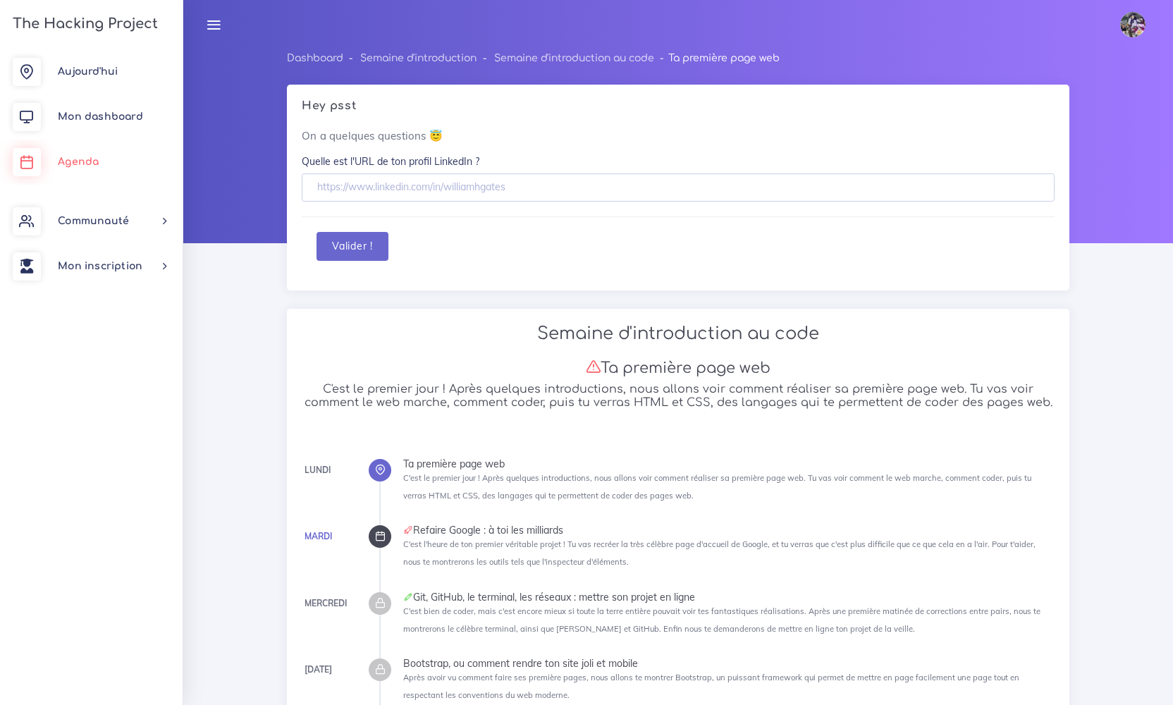
click at [91, 171] on link "Agenda" at bounding box center [91, 162] width 183 height 45
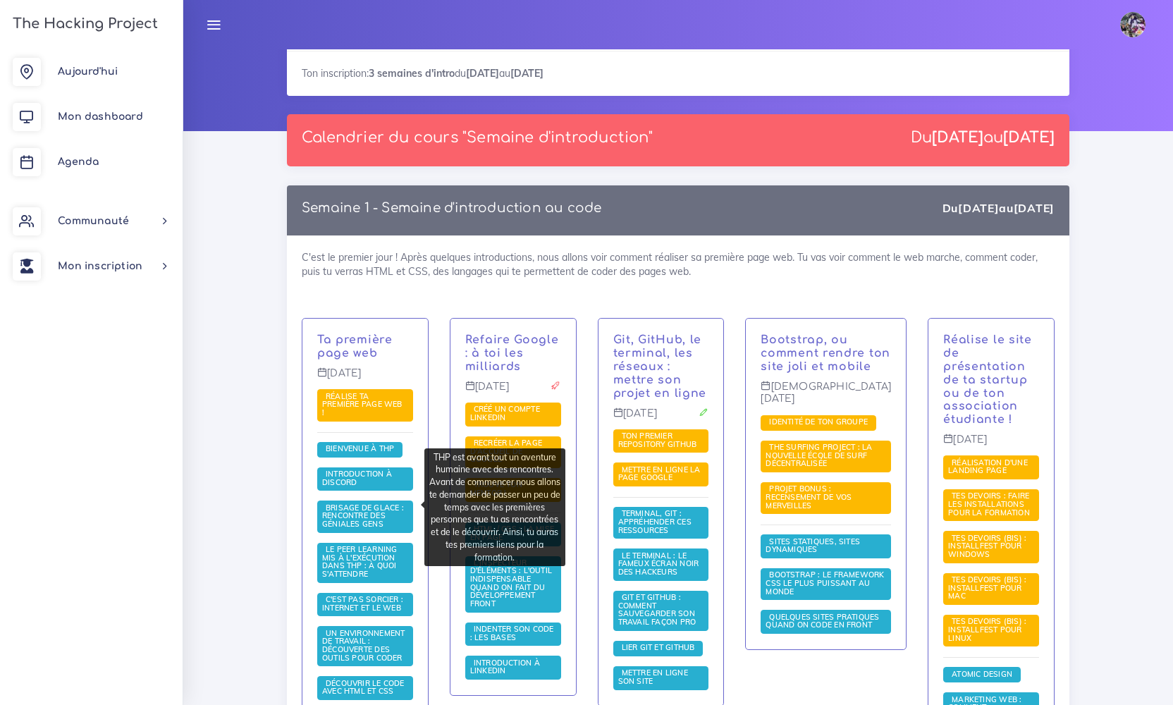
scroll to position [142, 0]
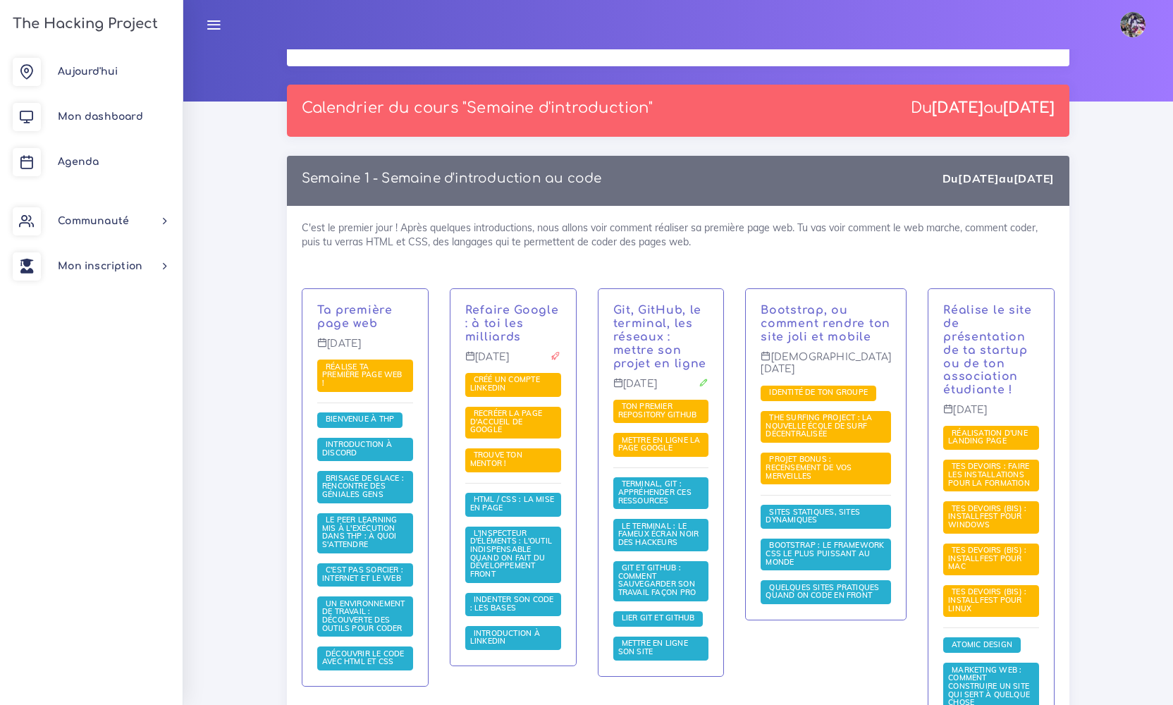
click at [1139, 20] on img at bounding box center [1132, 24] width 25 height 25
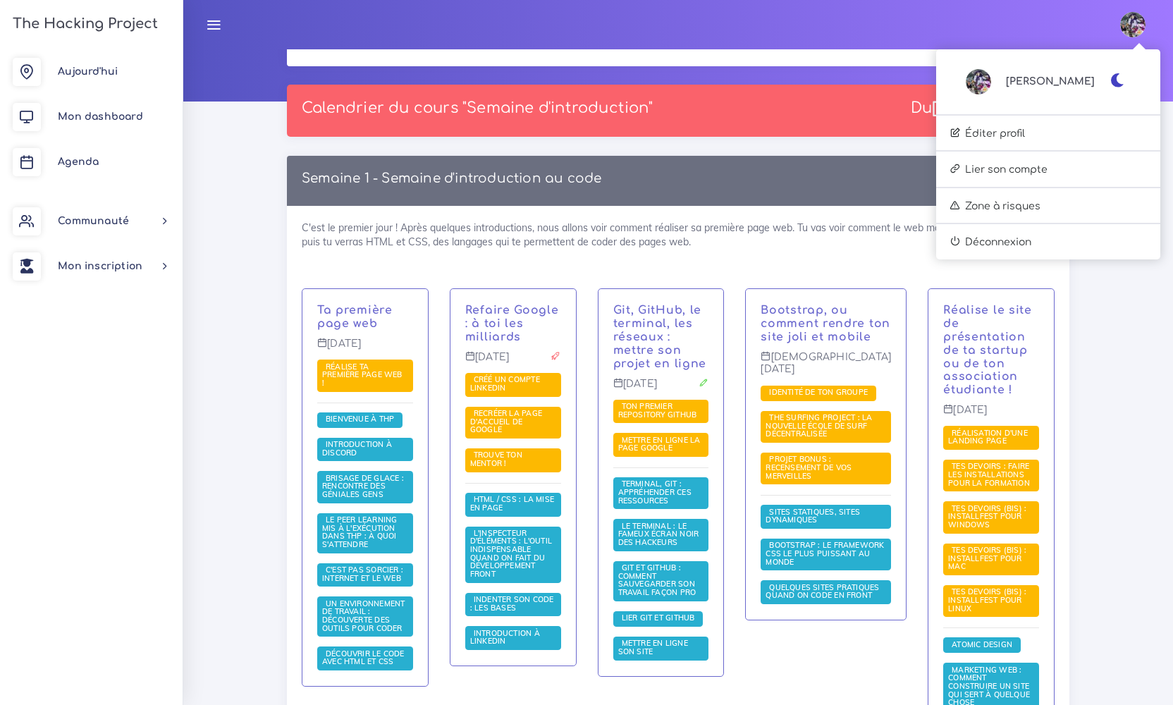
click at [1118, 86] on icon "button" at bounding box center [1118, 80] width 15 height 14
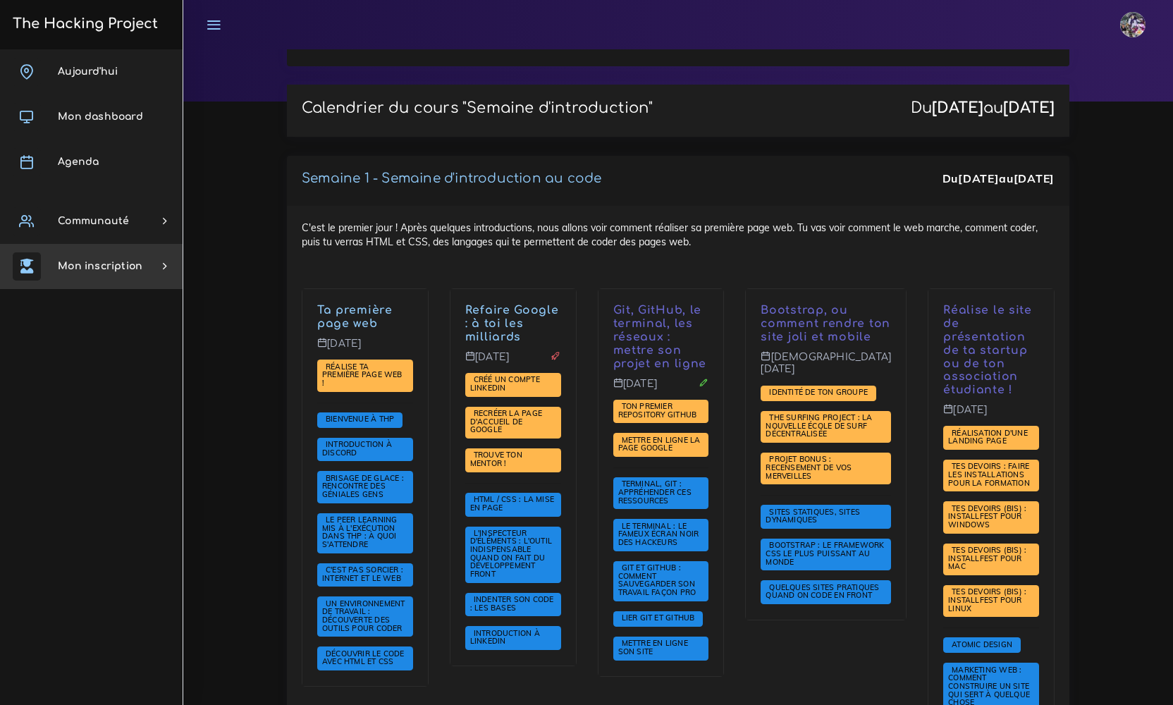
click at [160, 337] on div "Aujourd'hui Mon dashboard Agenda Communauté Ambassade Certifications Marketplac…" at bounding box center [91, 377] width 183 height 656
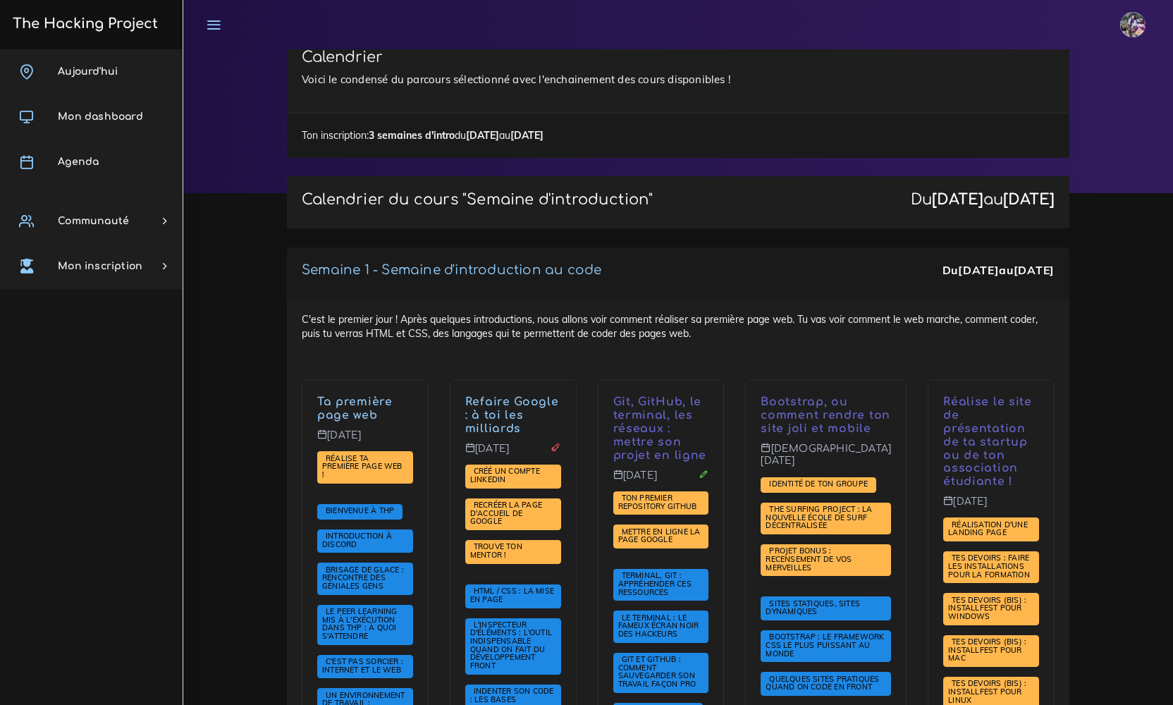
scroll to position [68, 0]
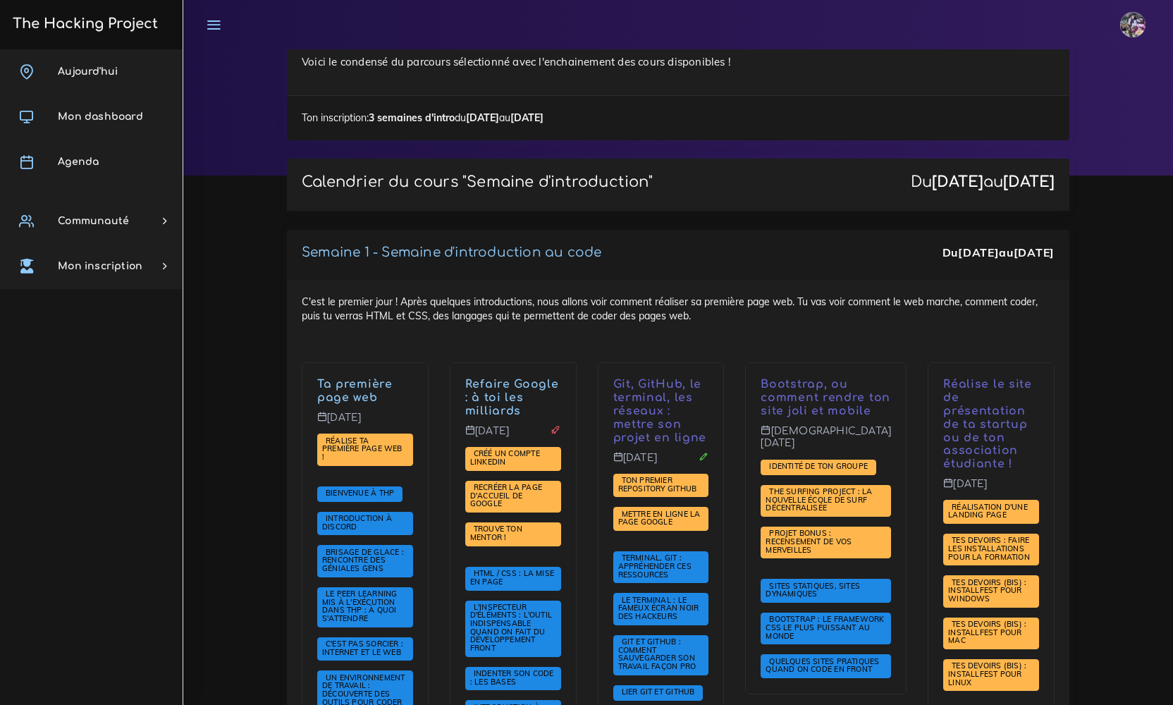
click at [389, 566] on div "Ta première page web Lundi 1 sept. Réalise ta première page web ! Bienvenue à T…" at bounding box center [365, 561] width 126 height 397
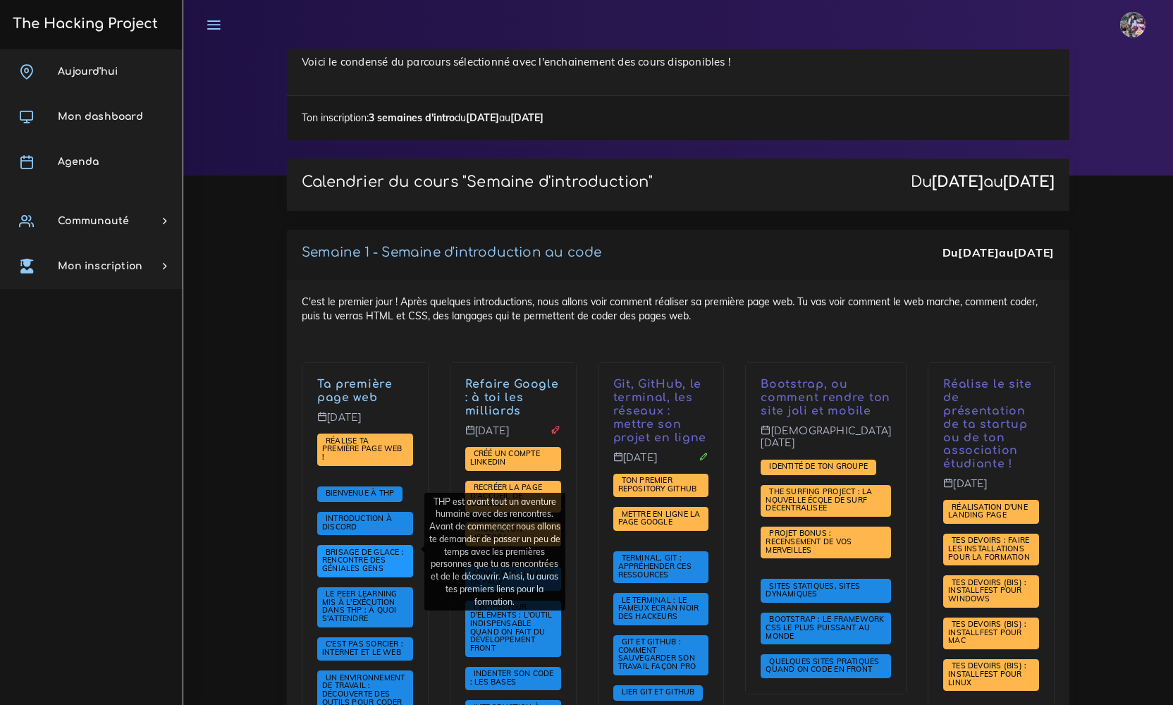
click at [391, 556] on span "Brisage de glace : rencontre des géniales gens" at bounding box center [365, 561] width 96 height 32
click at [390, 555] on span "Brisage de glace : rencontre des géniales gens" at bounding box center [365, 561] width 96 height 32
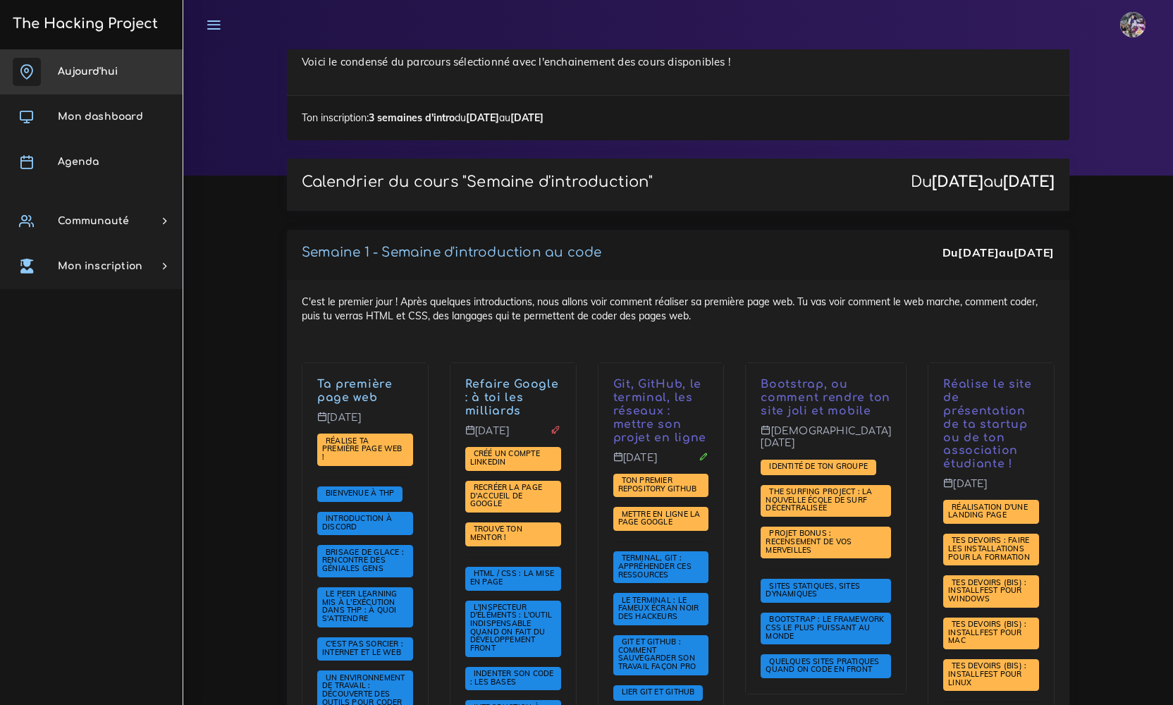
click at [137, 55] on link "Aujourd'hui" at bounding box center [91, 71] width 183 height 45
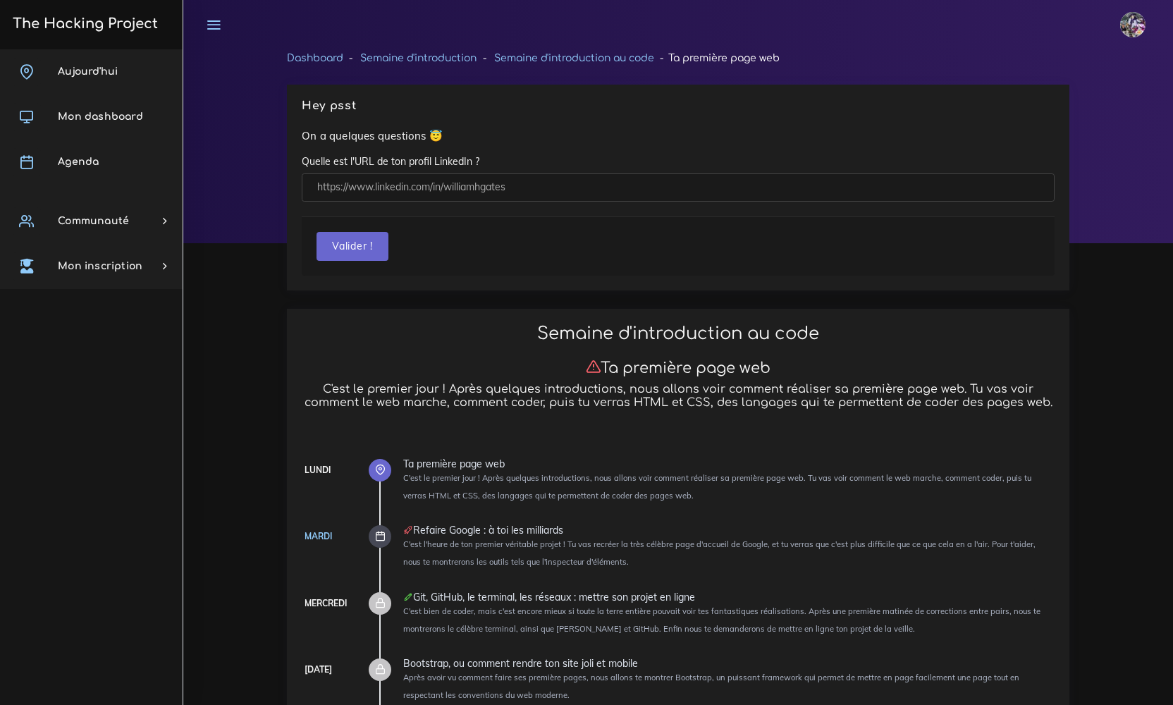
scroll to position [33, 0]
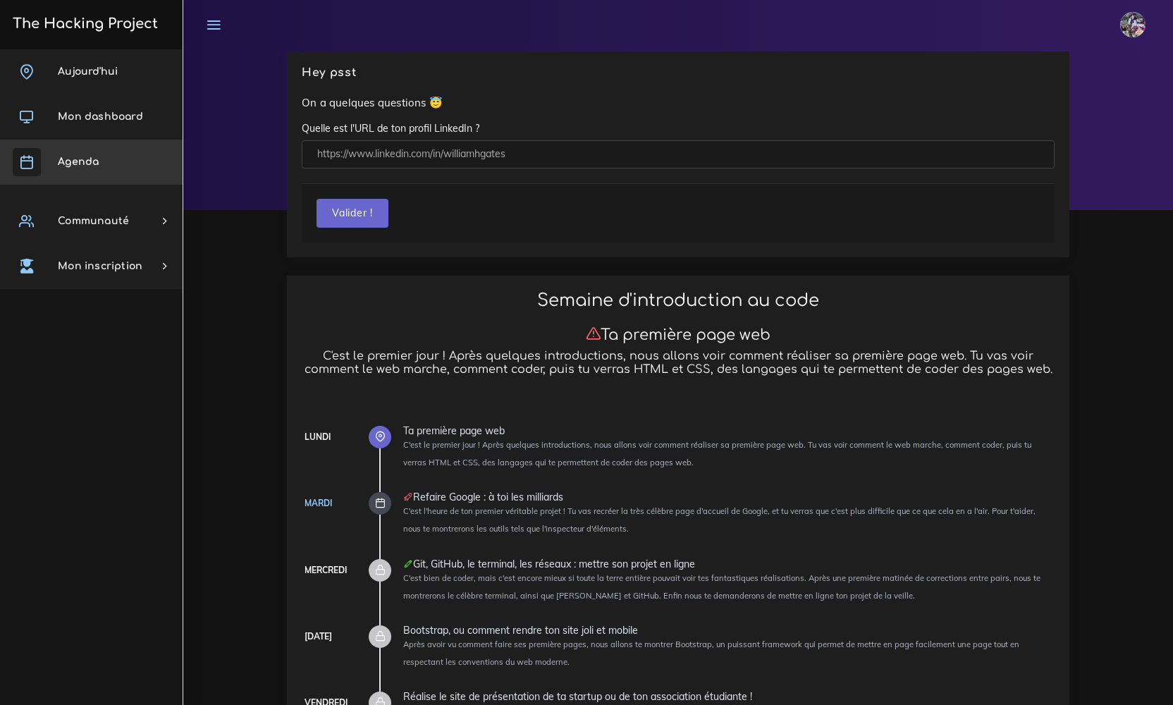
click at [80, 166] on span "Agenda" at bounding box center [78, 162] width 41 height 11
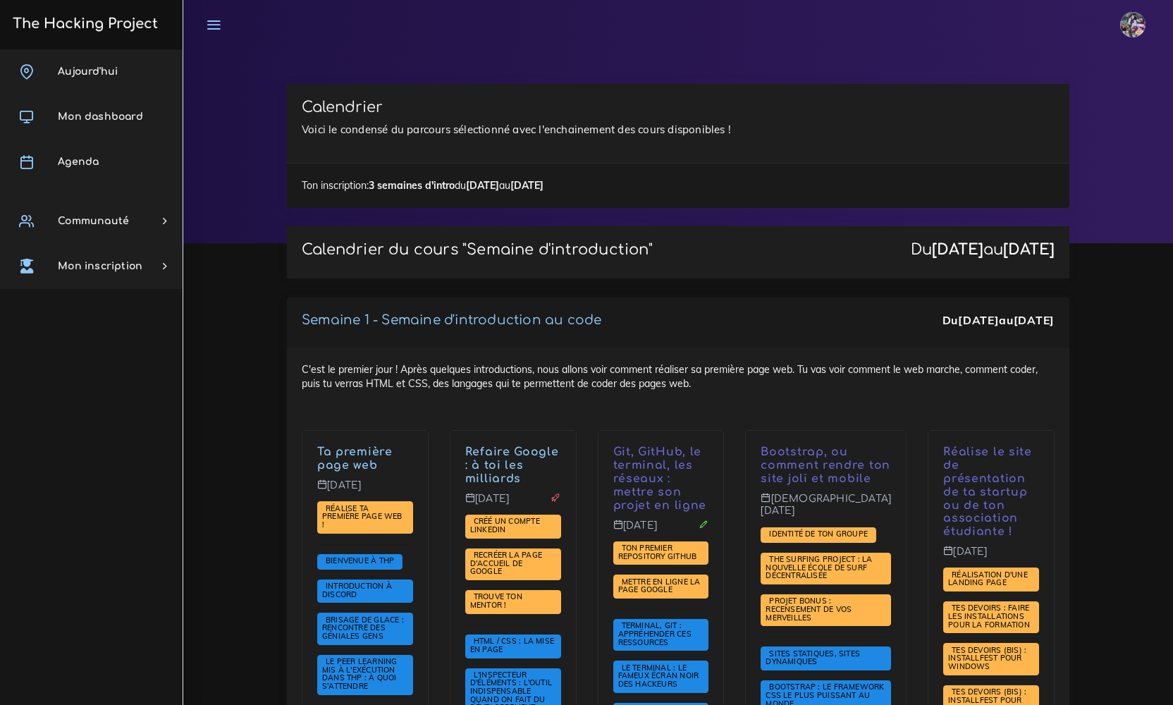
click at [82, 164] on span "Agenda" at bounding box center [78, 162] width 41 height 11
click at [126, 92] on link "Aujourd'hui" at bounding box center [91, 71] width 183 height 45
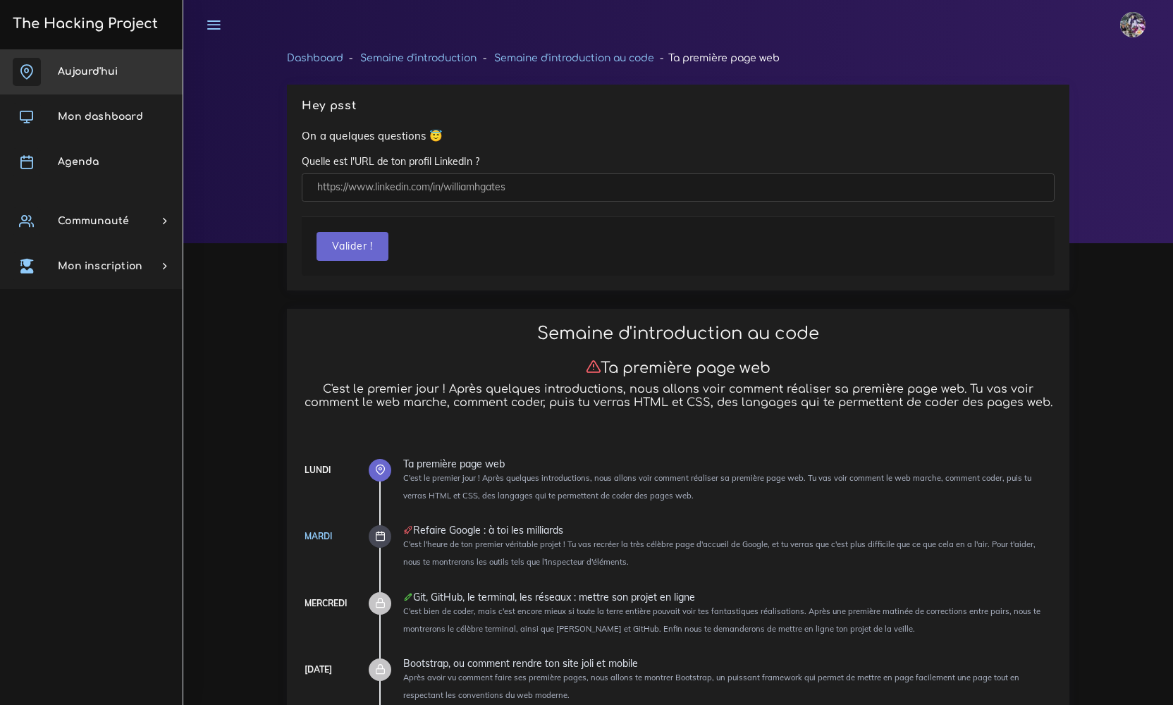
click at [121, 94] on link "Aujourd'hui" at bounding box center [91, 71] width 183 height 45
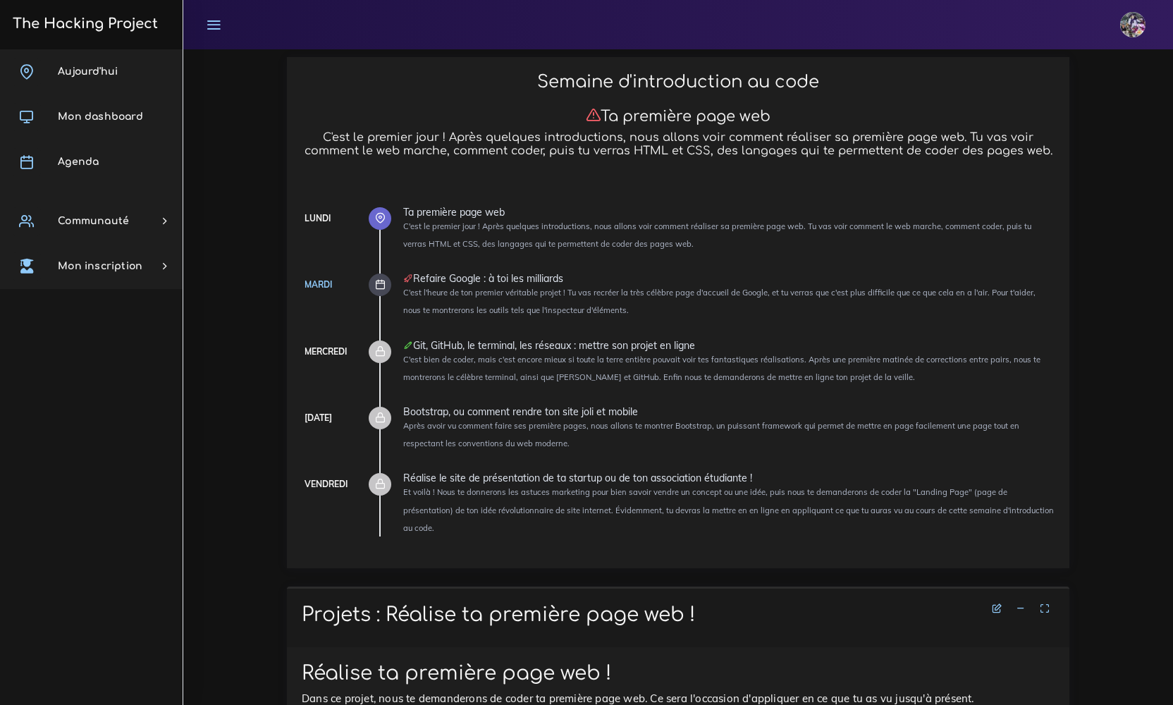
scroll to position [116, 0]
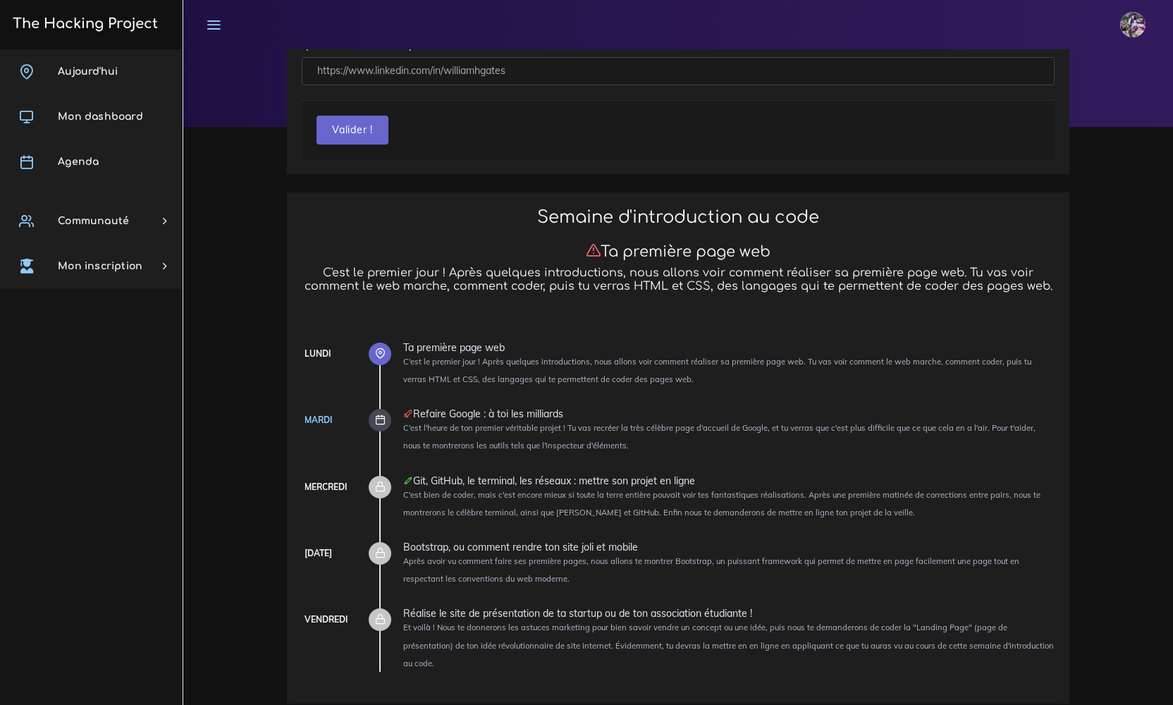
click at [76, 160] on span "Agenda" at bounding box center [78, 162] width 41 height 11
click at [77, 160] on span "Agenda" at bounding box center [78, 162] width 41 height 11
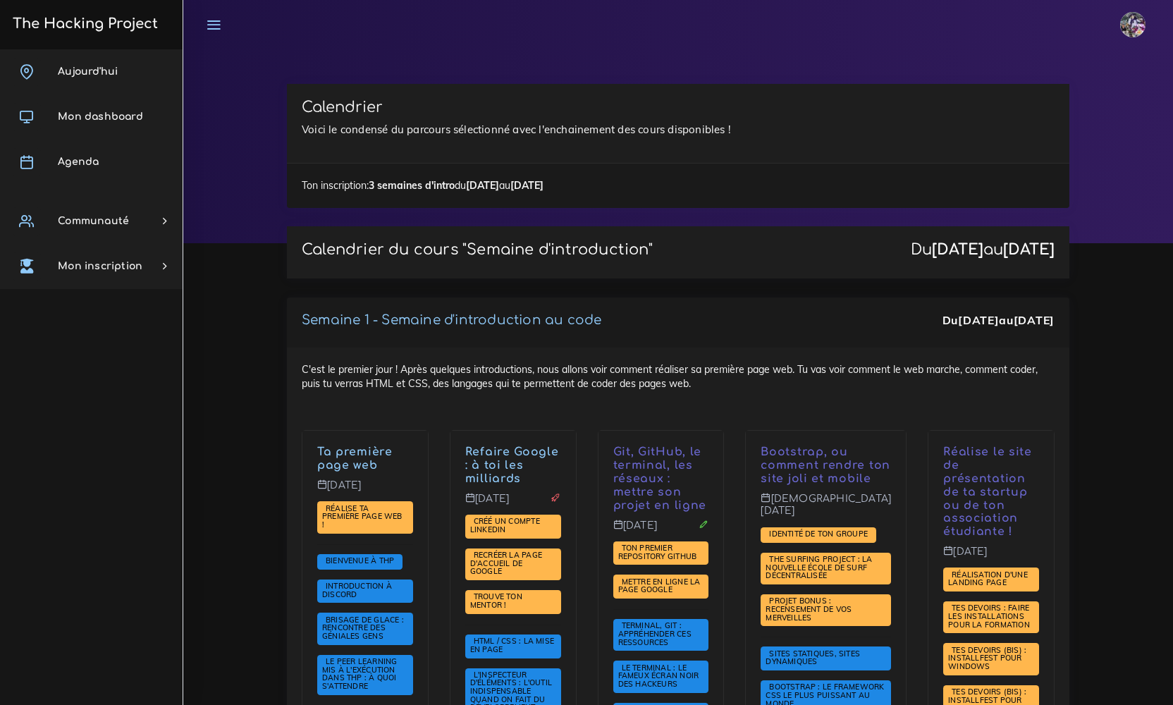
scroll to position [302, 0]
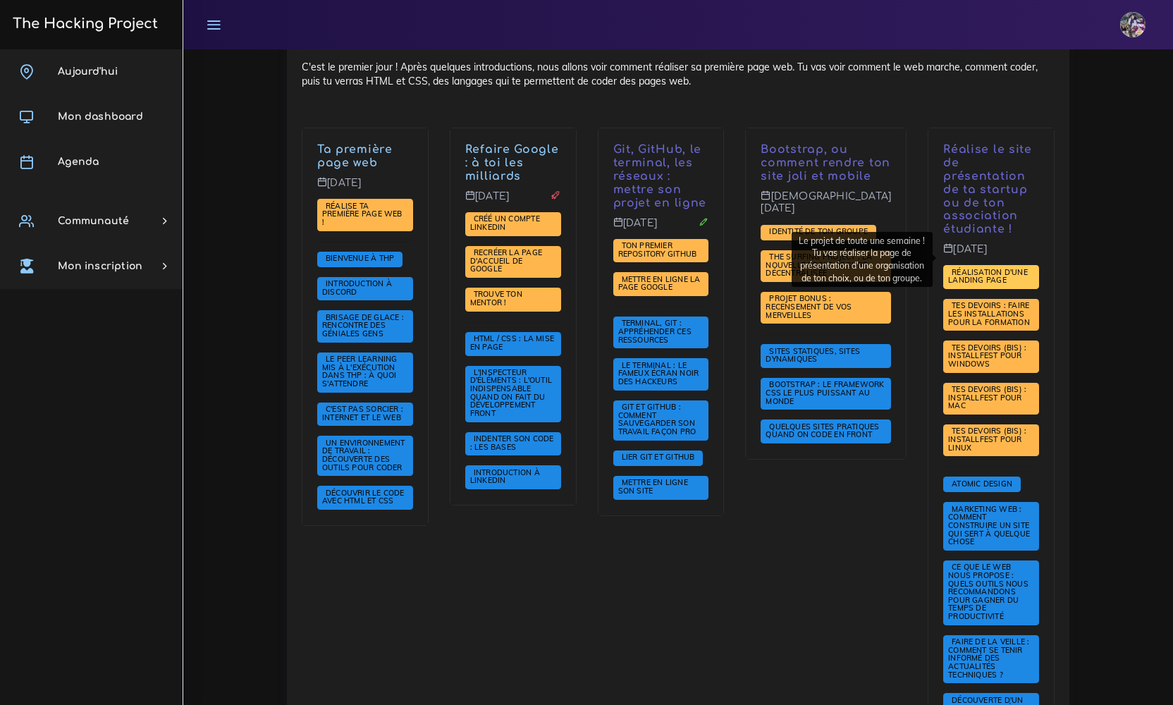
click at [953, 267] on span "Réalisation d'une landing page" at bounding box center [988, 276] width 80 height 18
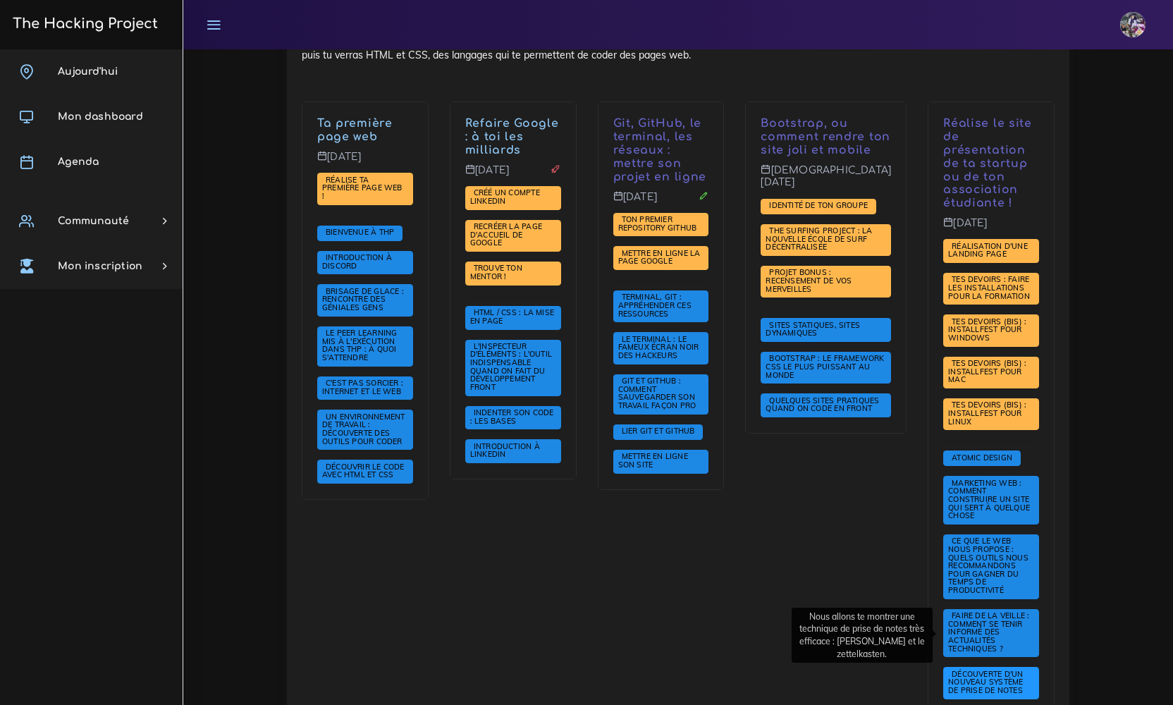
scroll to position [0, 0]
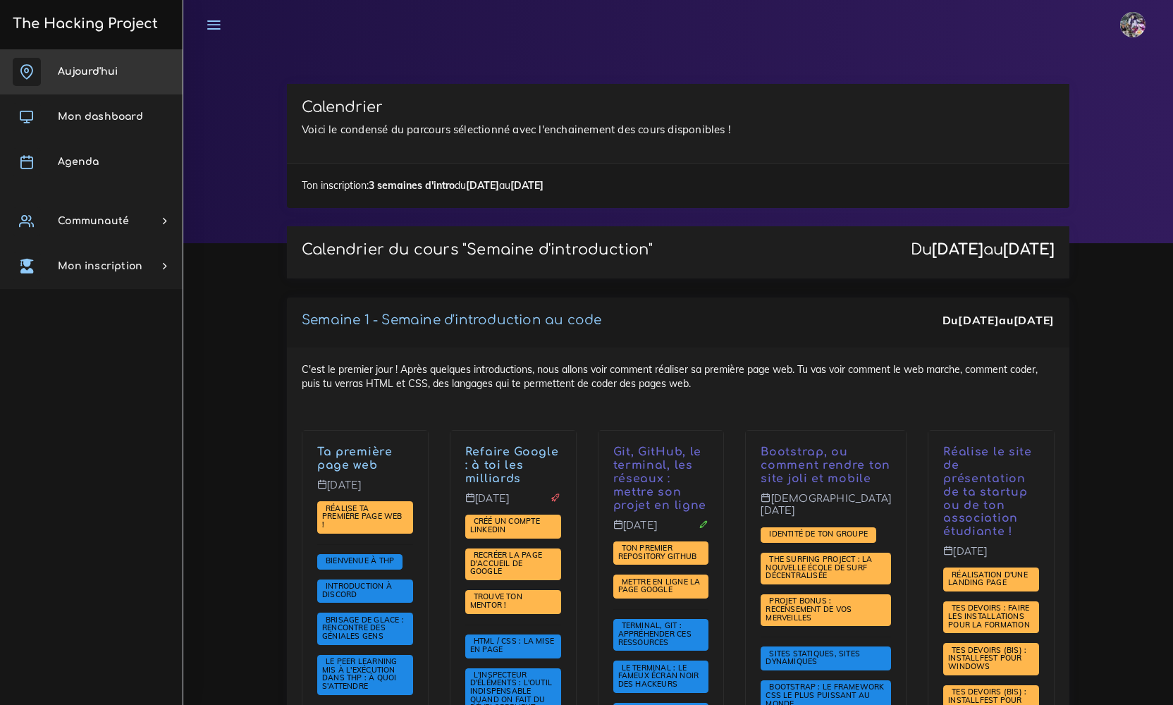
click at [113, 75] on span "Aujourd'hui" at bounding box center [88, 71] width 60 height 11
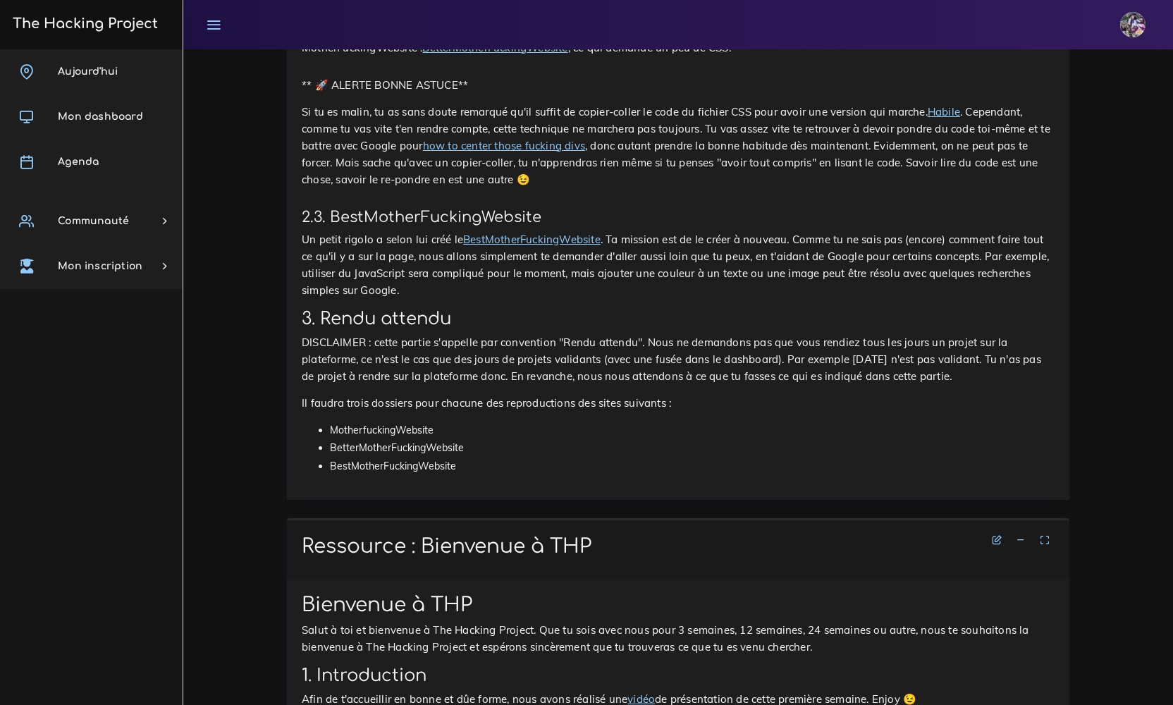
scroll to position [825, 0]
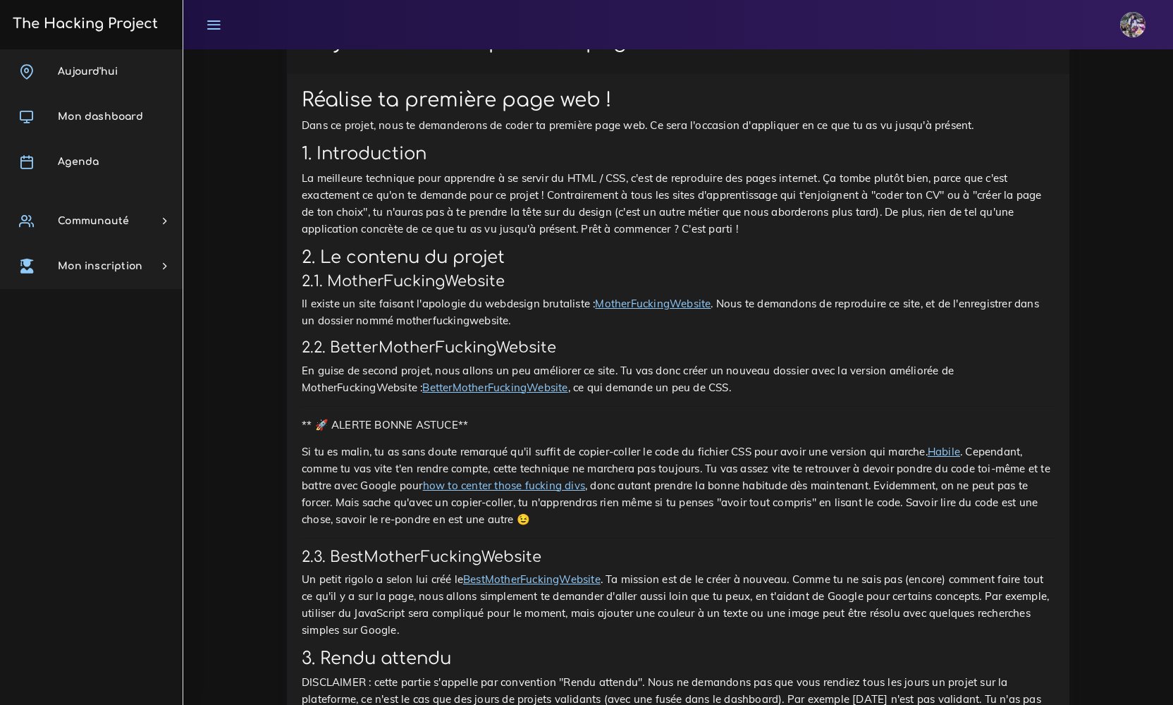
click at [1113, 42] on link at bounding box center [1136, 24] width 50 height 49
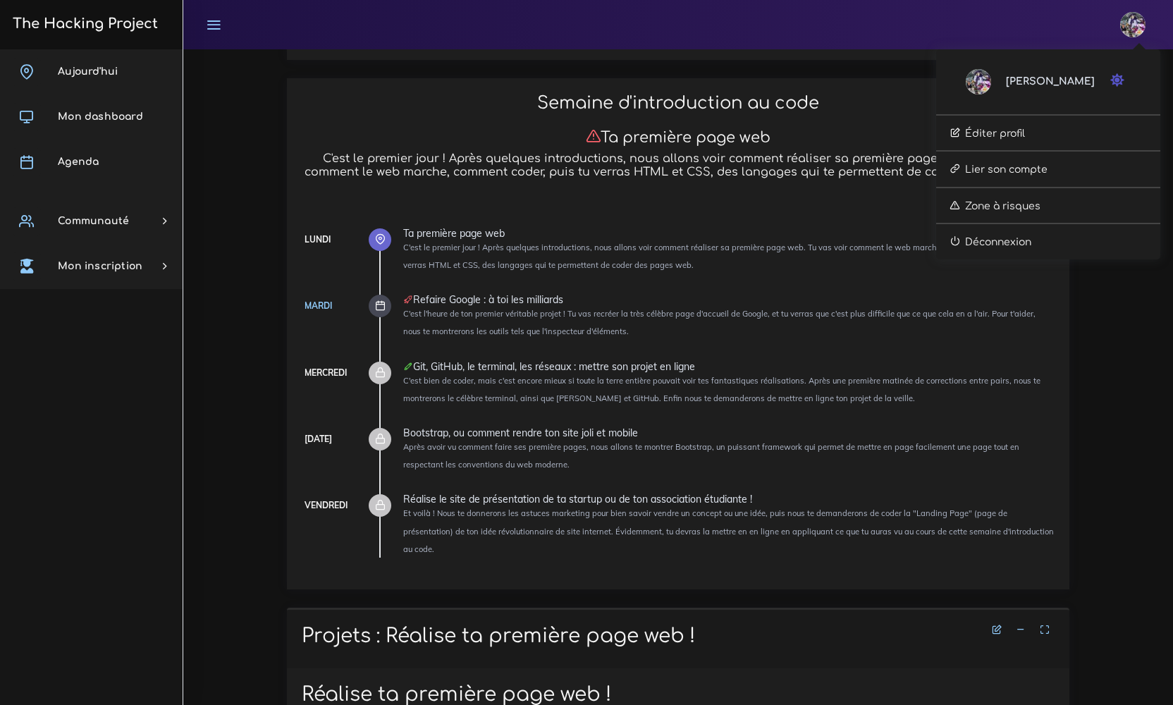
scroll to position [0, 0]
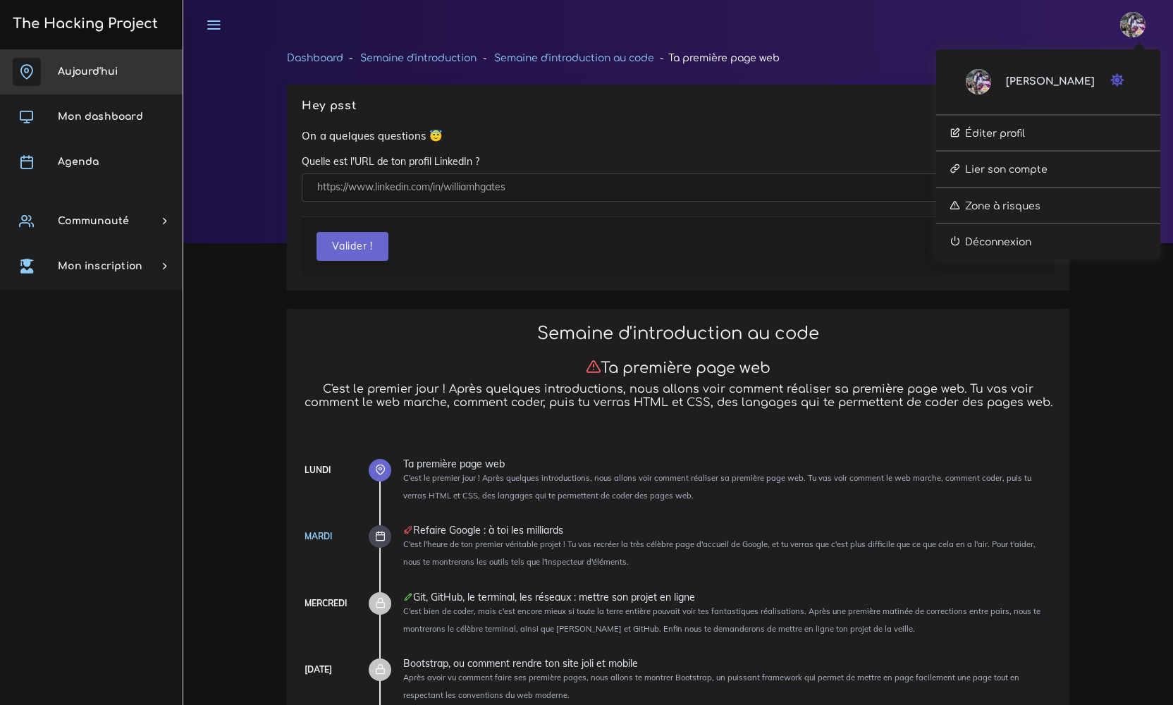
click at [92, 80] on link "Aujourd'hui" at bounding box center [91, 71] width 183 height 45
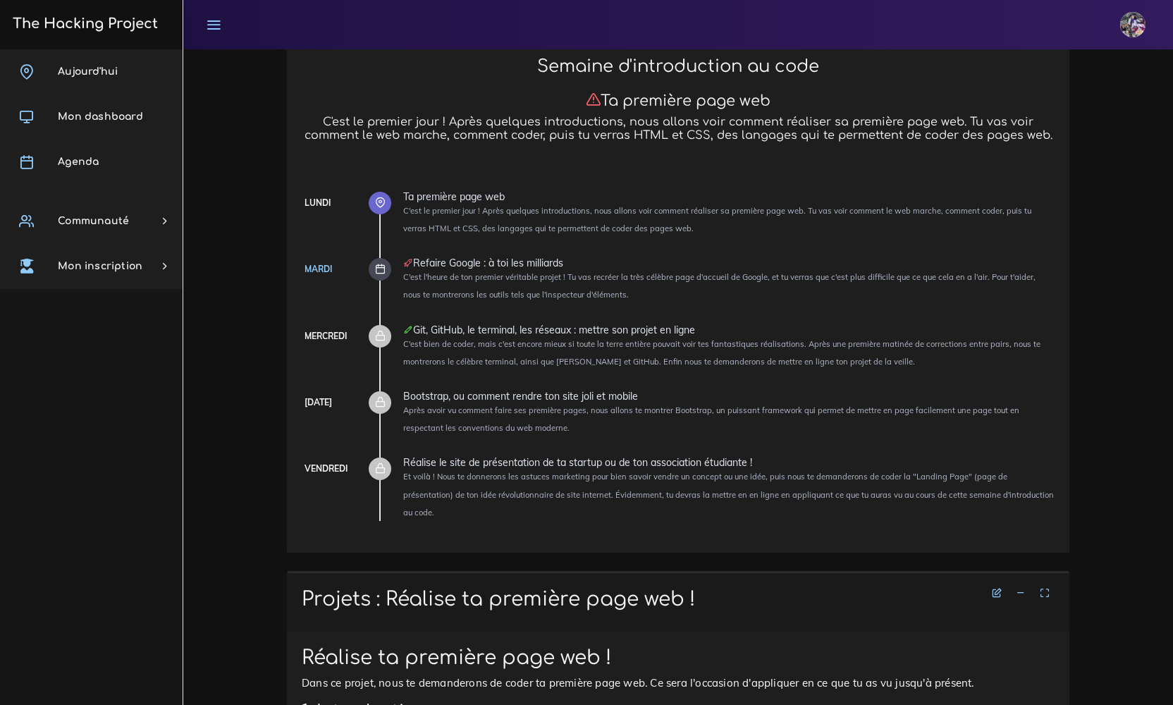
scroll to position [270, 0]
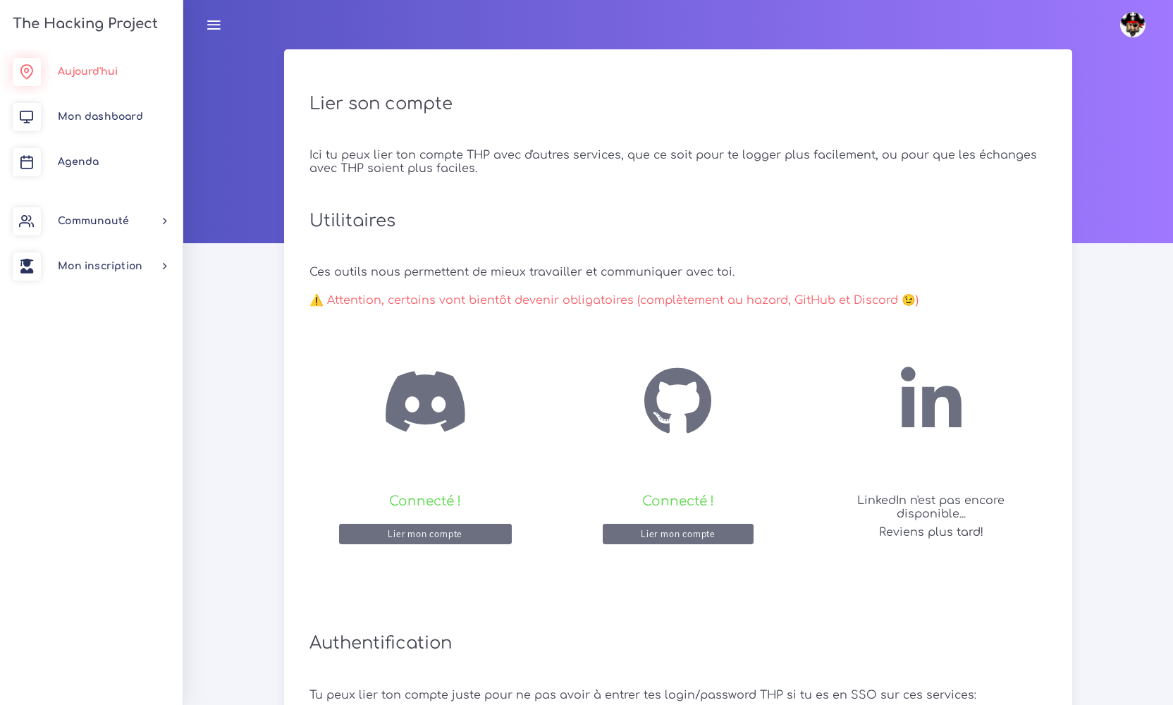
click at [133, 73] on link "Aujourd'hui" at bounding box center [91, 71] width 183 height 45
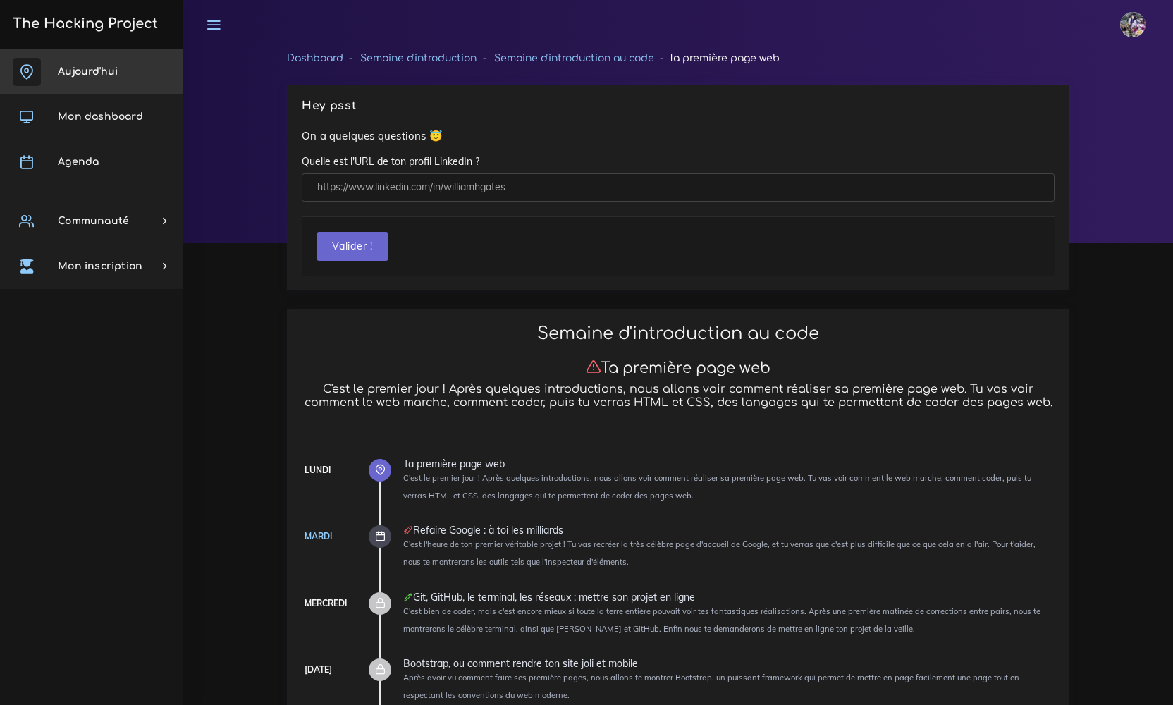
click at [144, 80] on link "Aujourd'hui" at bounding box center [91, 71] width 183 height 45
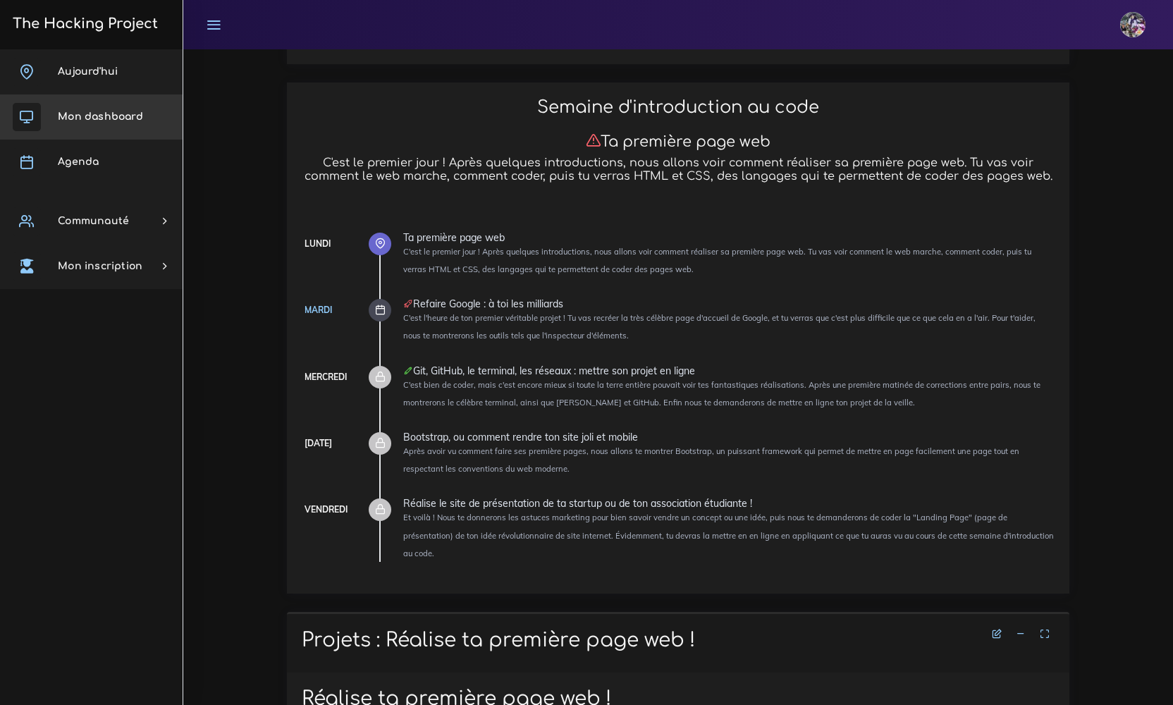
click at [126, 111] on span "Mon dashboard" at bounding box center [100, 116] width 85 height 11
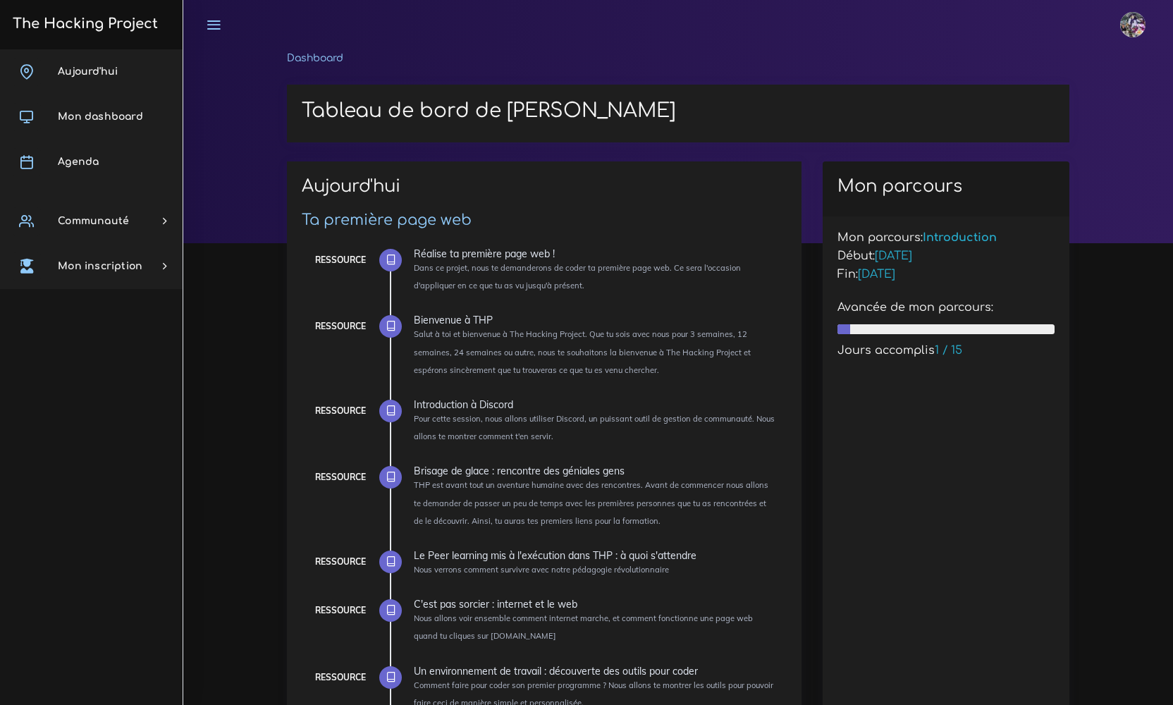
click at [1125, 32] on img at bounding box center [1132, 24] width 25 height 25
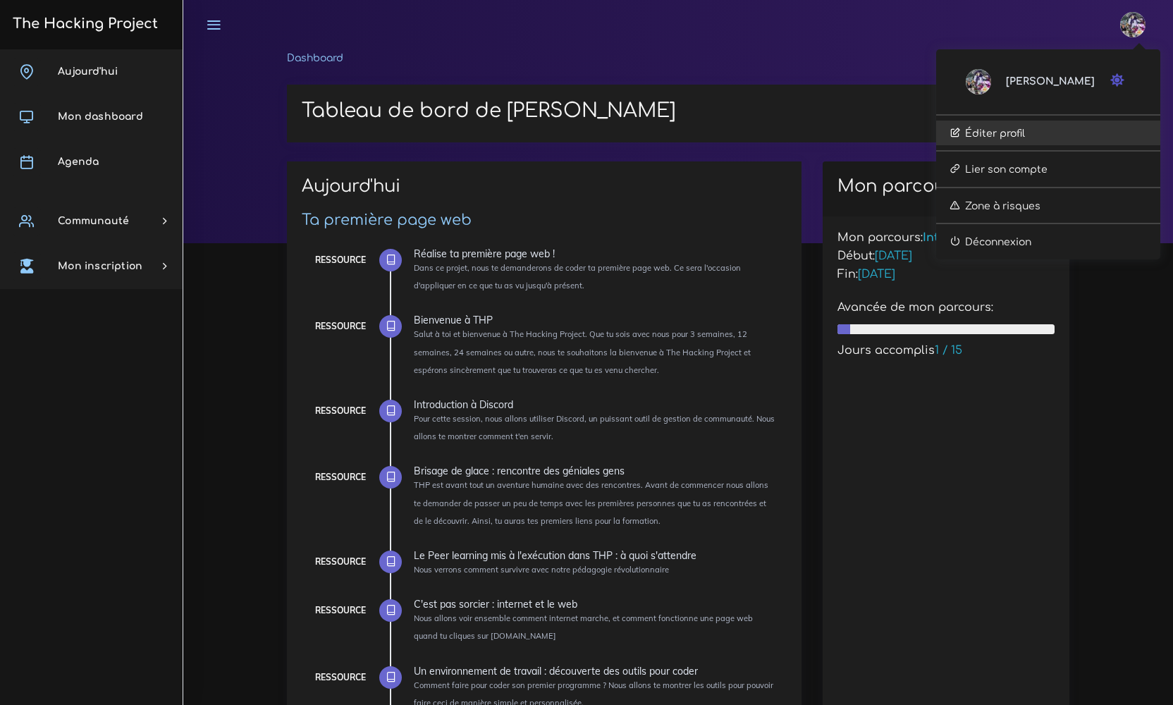
click at [1056, 140] on link "Éditer profil" at bounding box center [1048, 133] width 224 height 25
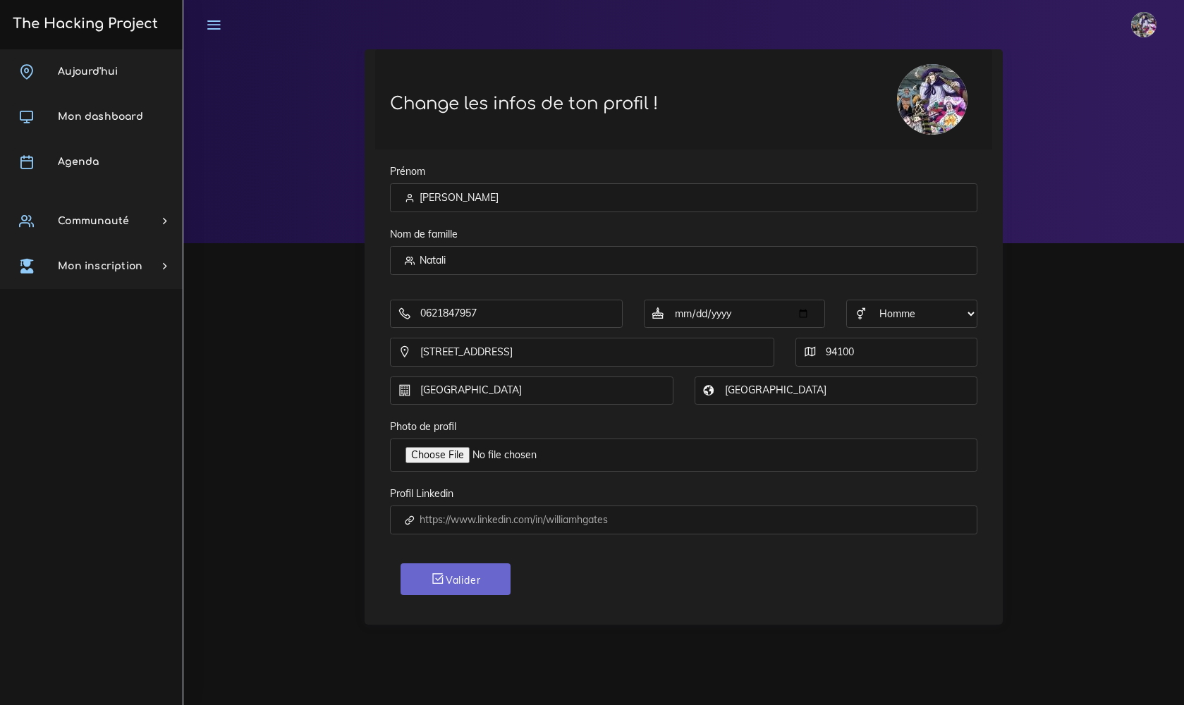
click at [911, 110] on img at bounding box center [932, 99] width 71 height 71
click at [463, 457] on input "Photo de profil" at bounding box center [683, 455] width 587 height 33
type input "C:\fakepath\Equipage Teach.jpg"
click at [500, 457] on input "Photo de profil" at bounding box center [683, 455] width 587 height 33
click at [451, 595] on button "Valider" at bounding box center [456, 579] width 110 height 32
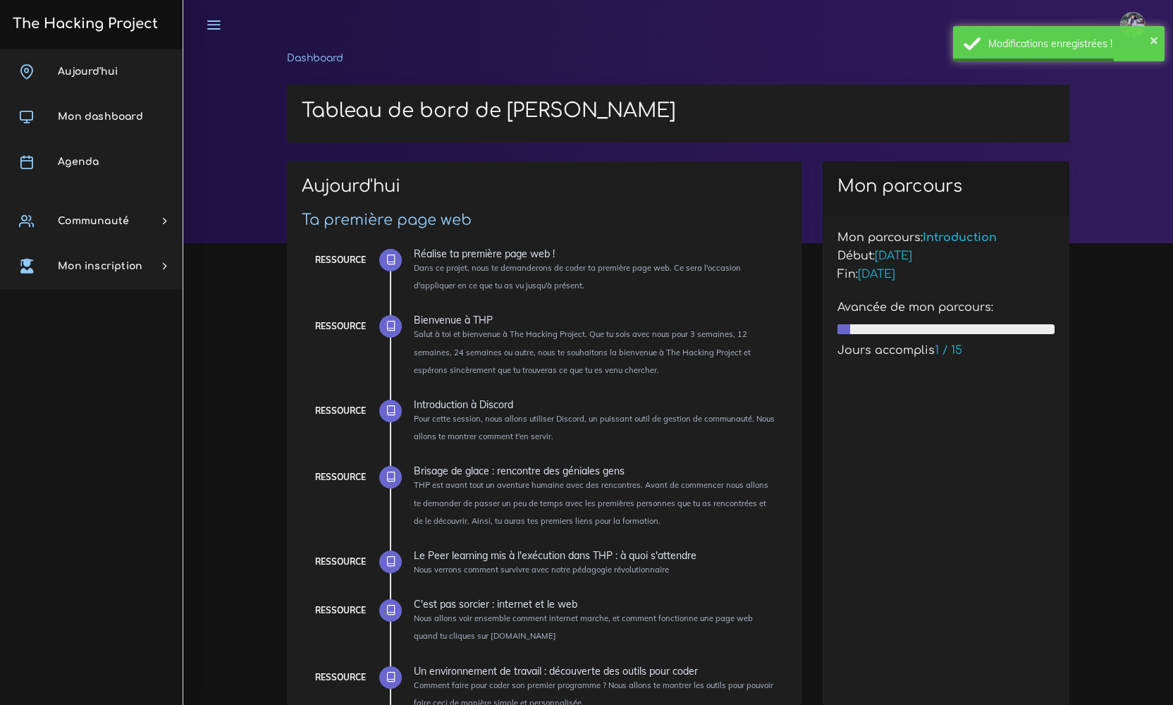
click at [149, 23] on h3 "The Hacking Project" at bounding box center [82, 24] width 149 height 16
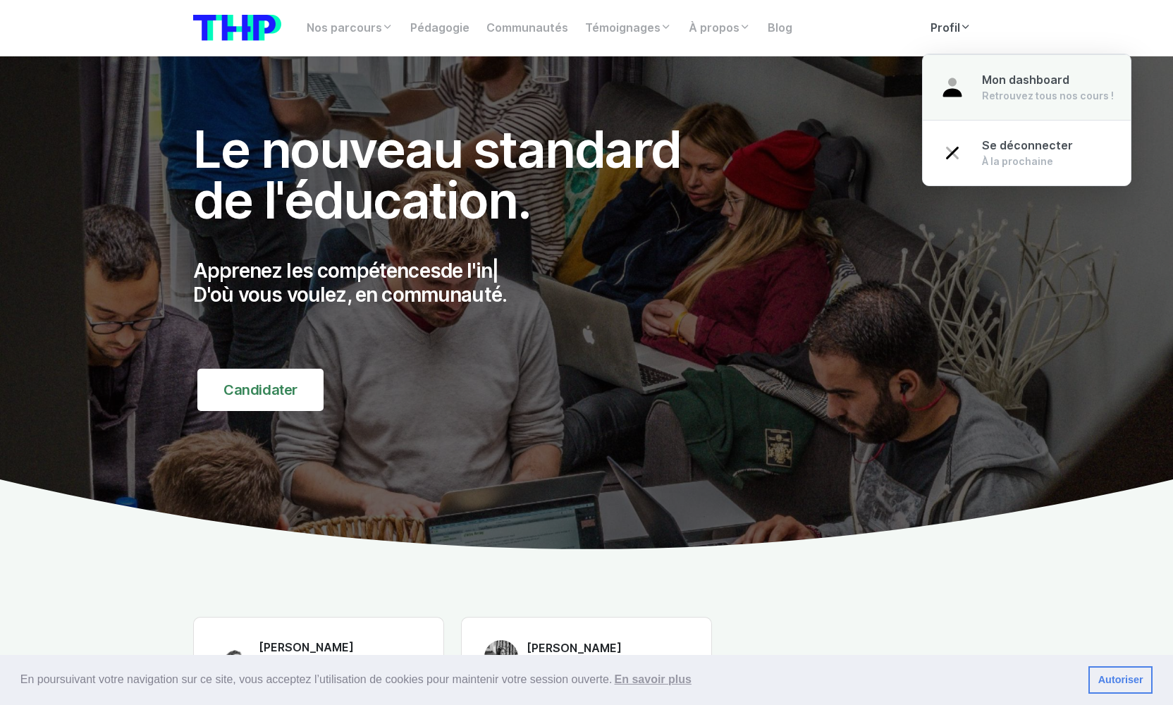
click at [982, 90] on div "Retrouvez tous nos cours !" at bounding box center [1048, 96] width 132 height 14
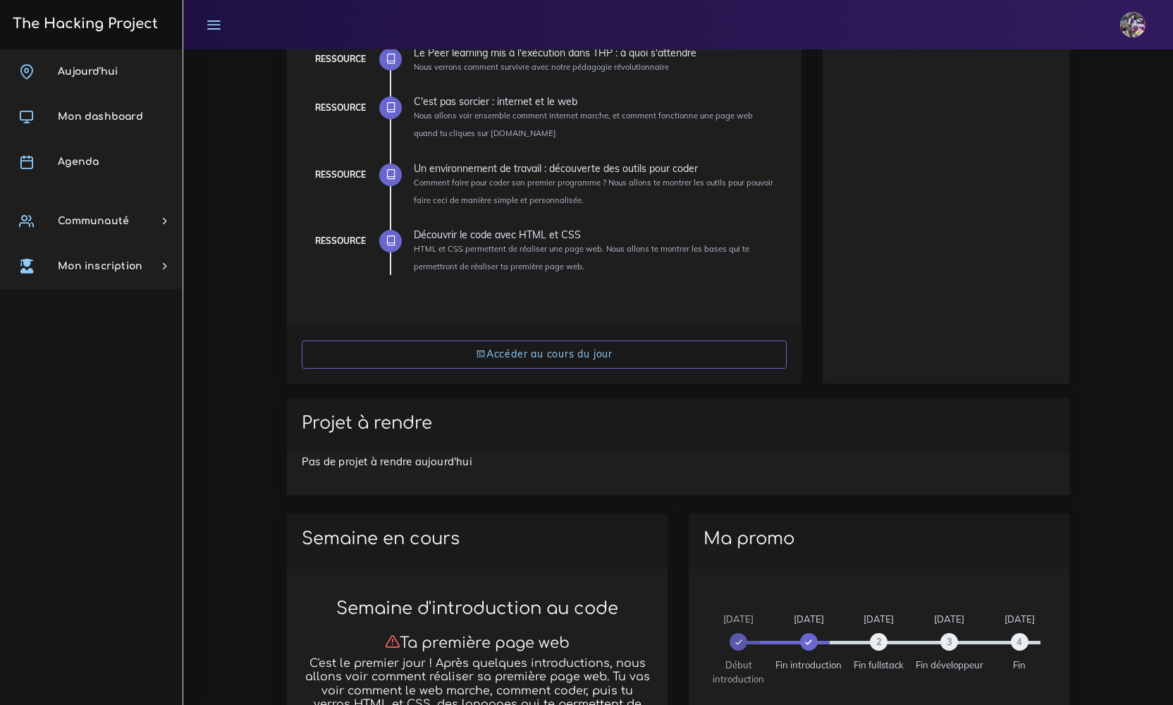
scroll to position [13, 0]
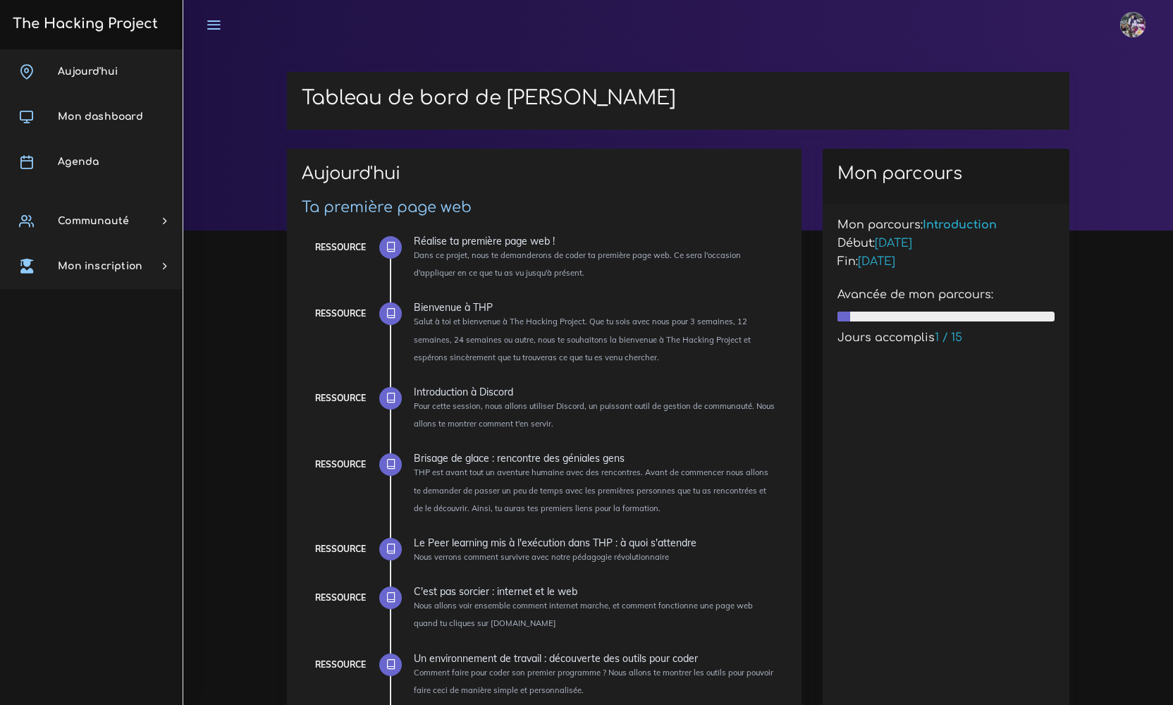
click at [116, 75] on span "Aujourd'hui" at bounding box center [88, 71] width 60 height 11
drag, startPoint x: 1062, startPoint y: 699, endPoint x: 116, endPoint y: 75, distance: 1132.5
click at [116, 75] on span "Aujourd'hui" at bounding box center [88, 71] width 60 height 11
click at [117, 75] on span "Aujourd'hui" at bounding box center [88, 71] width 60 height 11
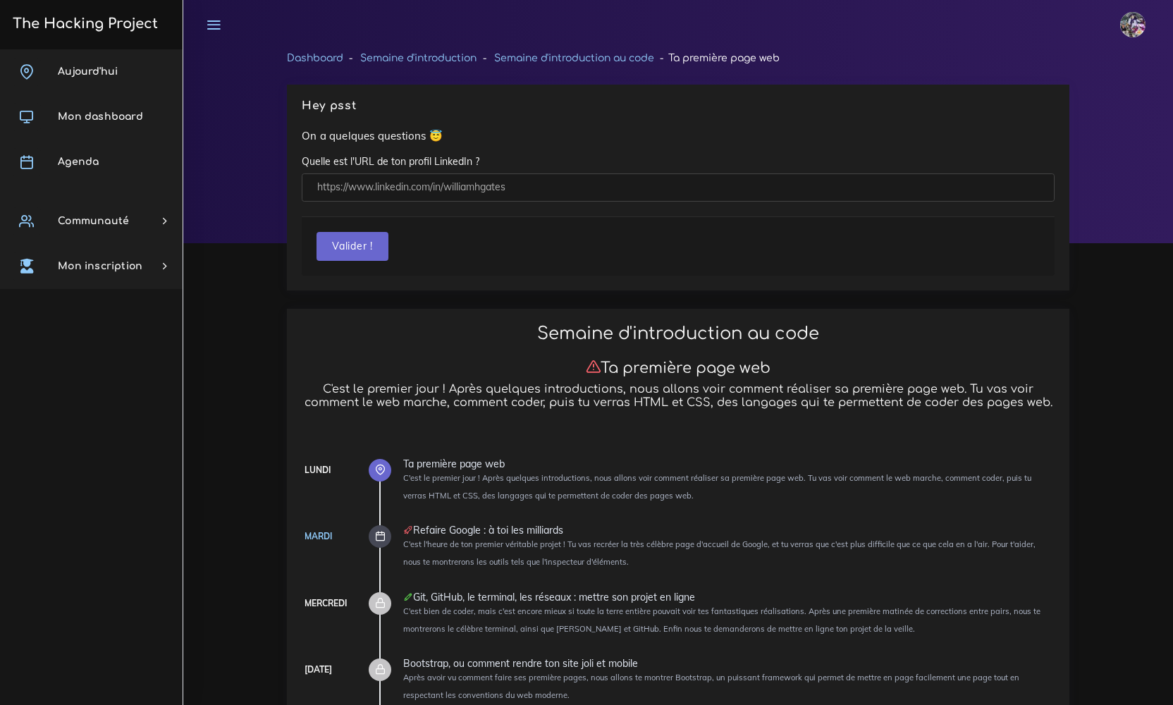
scroll to position [270, 0]
